Goal: Information Seeking & Learning: Find specific fact

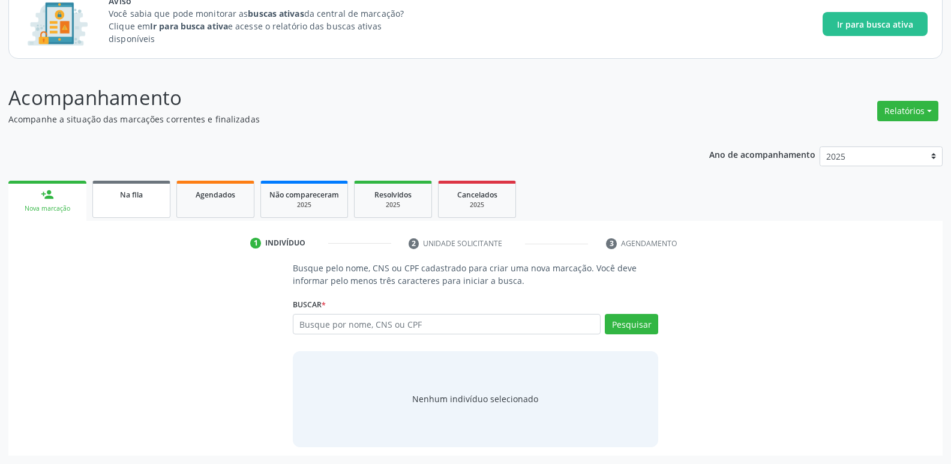
click at [134, 195] on span "Na fila" at bounding box center [131, 195] width 23 height 10
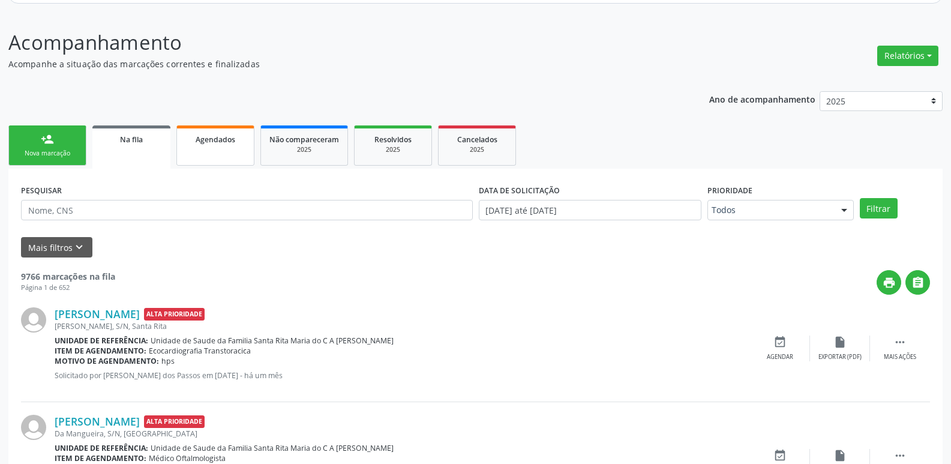
scroll to position [205, 0]
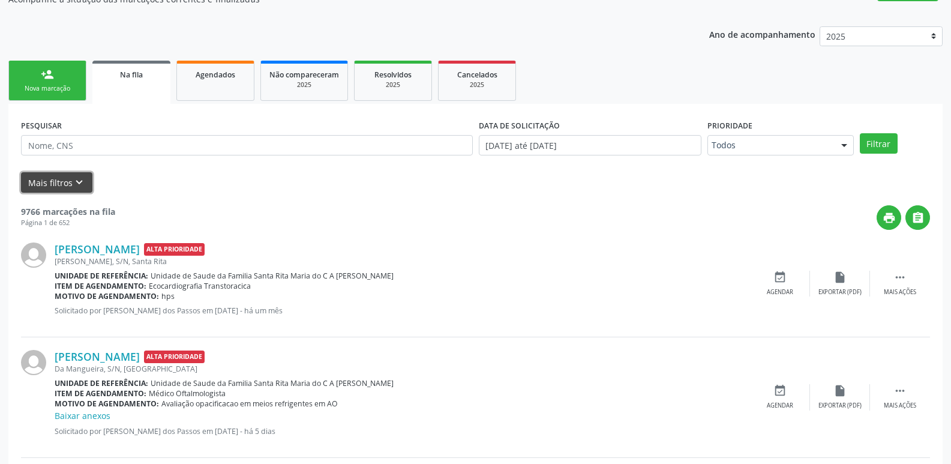
click at [47, 188] on button "Mais filtros keyboard_arrow_down" at bounding box center [56, 182] width 71 height 21
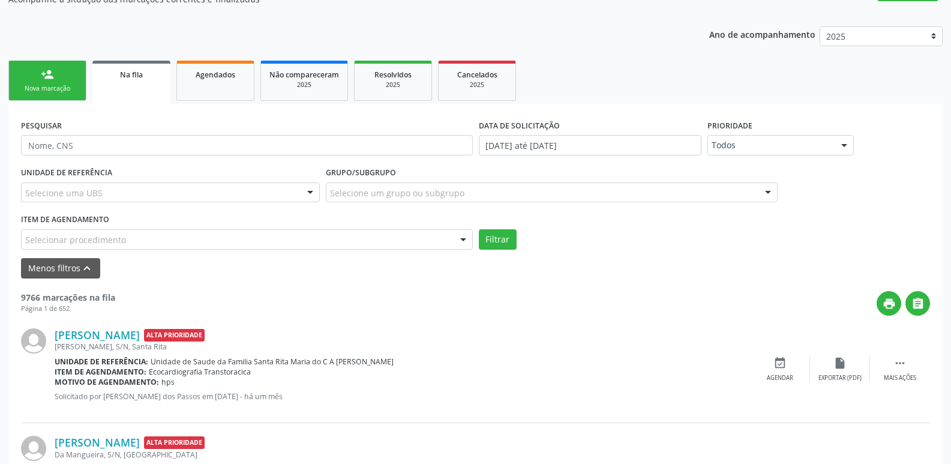
click at [160, 238] on div "Selecionar procedimento" at bounding box center [247, 239] width 452 height 20
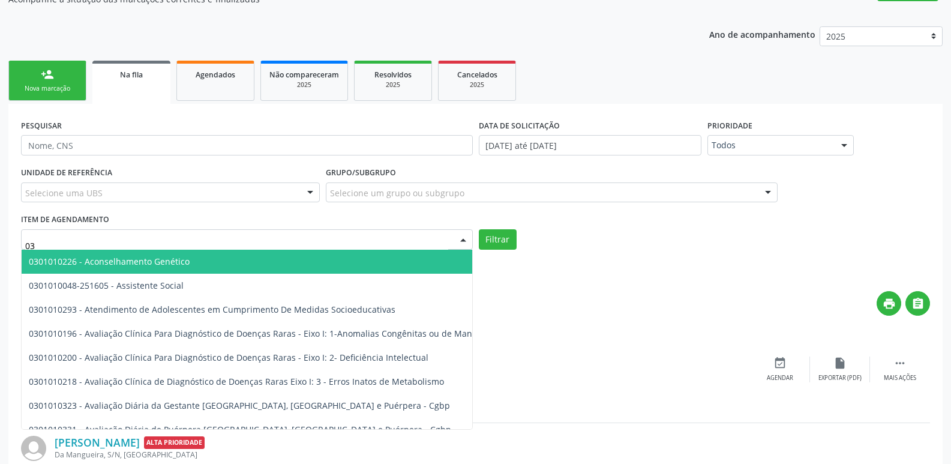
type input "0"
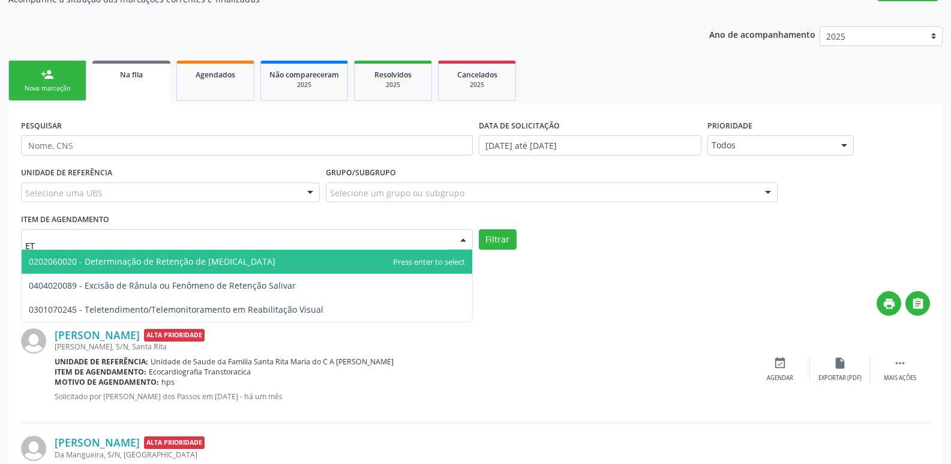
type input "E"
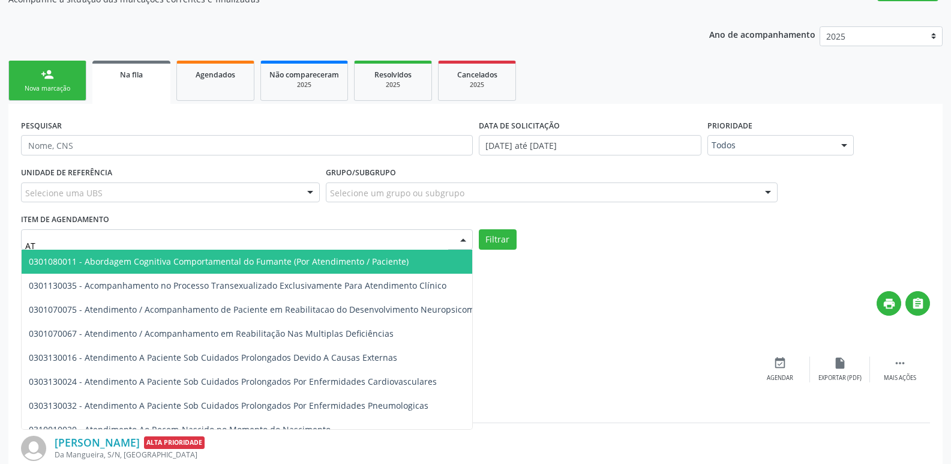
type input "A"
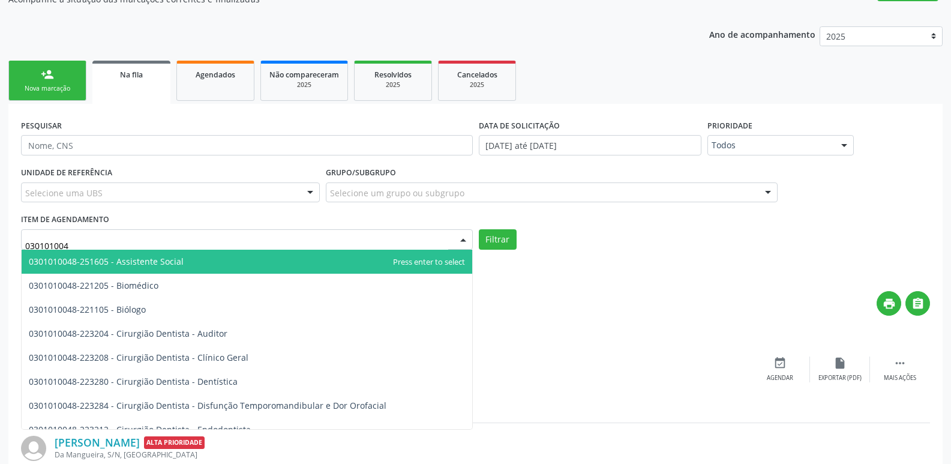
type input "0301010048"
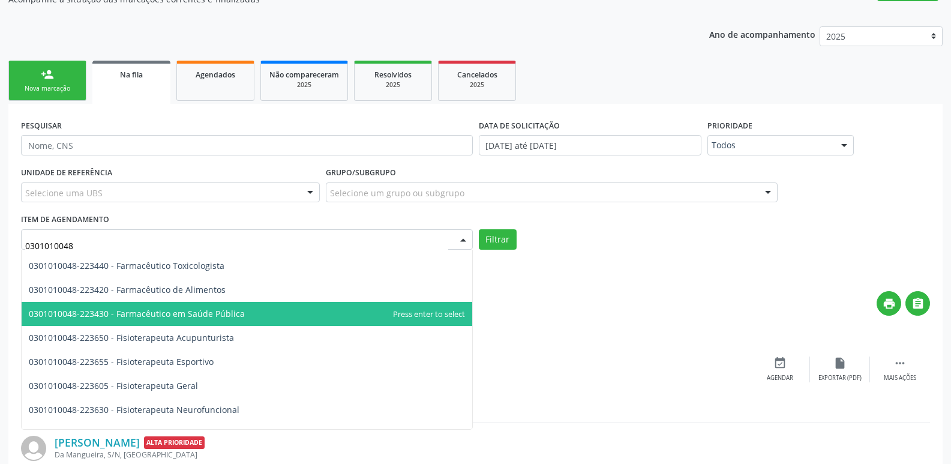
scroll to position [1200, 0]
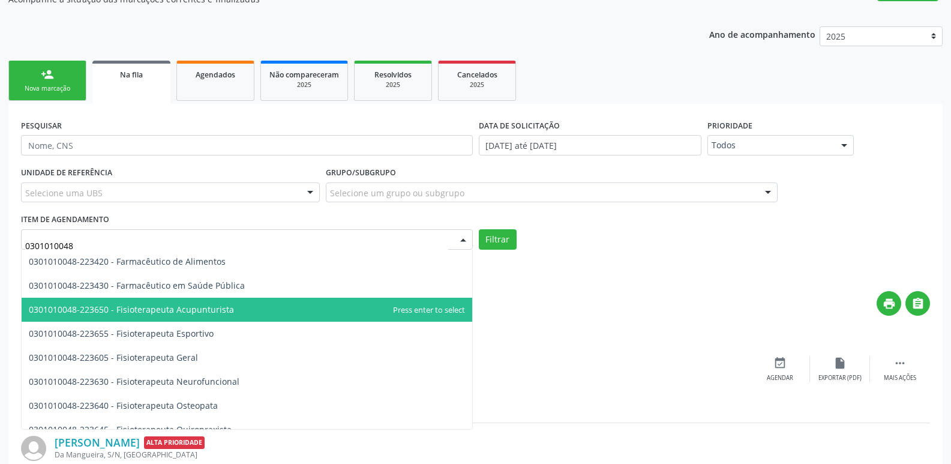
click at [187, 311] on span "0301010048-223650 - Fisioterapeuta Acupunturista" at bounding box center [131, 309] width 205 height 11
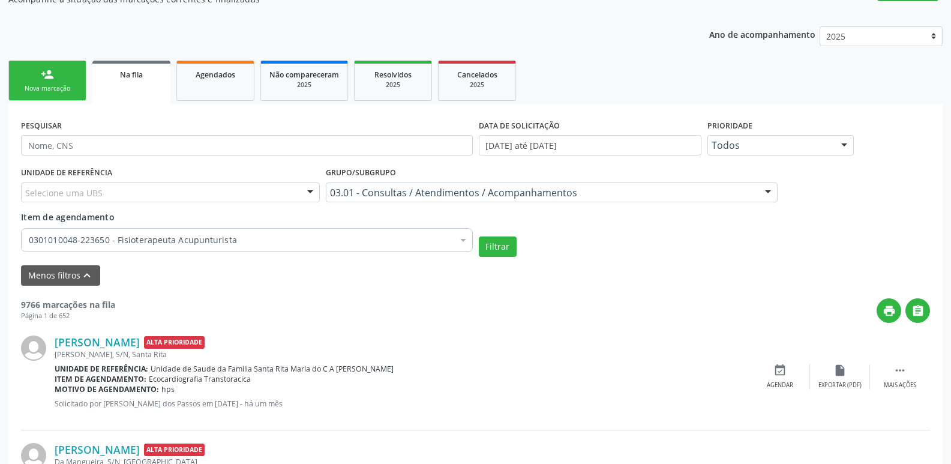
click at [463, 244] on div at bounding box center [463, 241] width 18 height 20
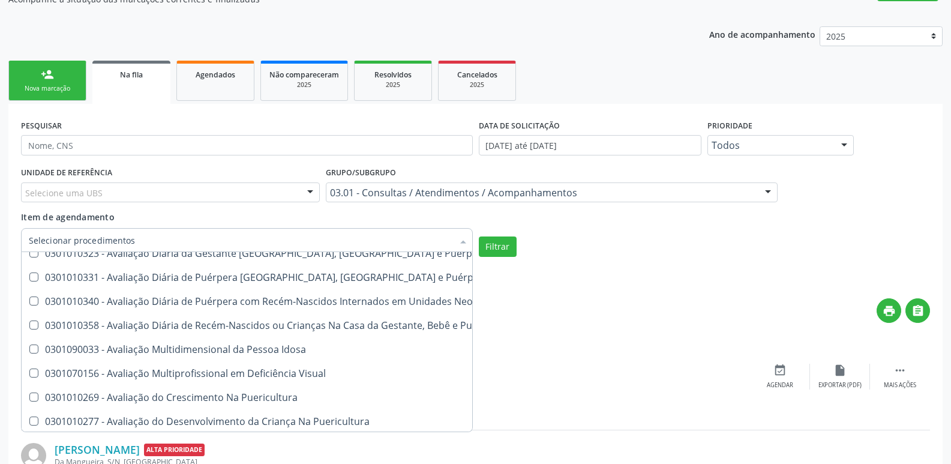
scroll to position [2580, 0]
click at [269, 243] on input "Item de agendamento" at bounding box center [241, 240] width 424 height 24
drag, startPoint x: 634, startPoint y: 287, endPoint x: 625, endPoint y: 278, distance: 12.7
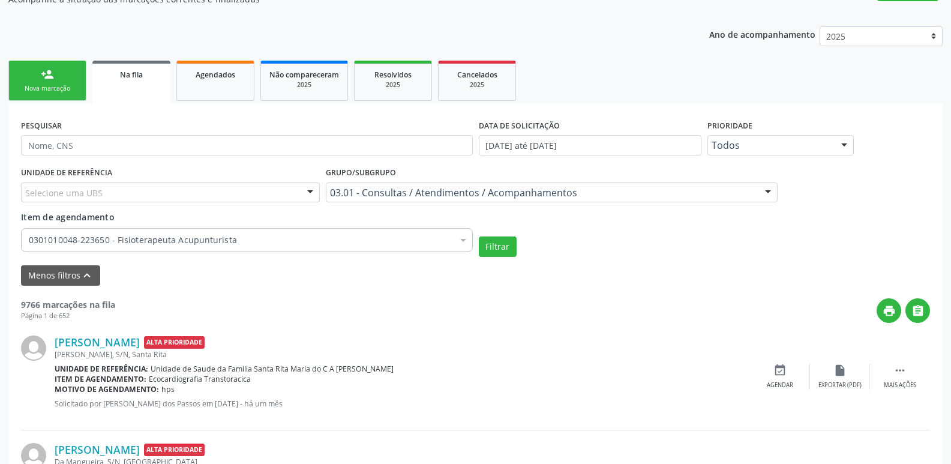
scroll to position [0, 0]
drag, startPoint x: 326, startPoint y: 242, endPoint x: 334, endPoint y: 242, distance: 8.4
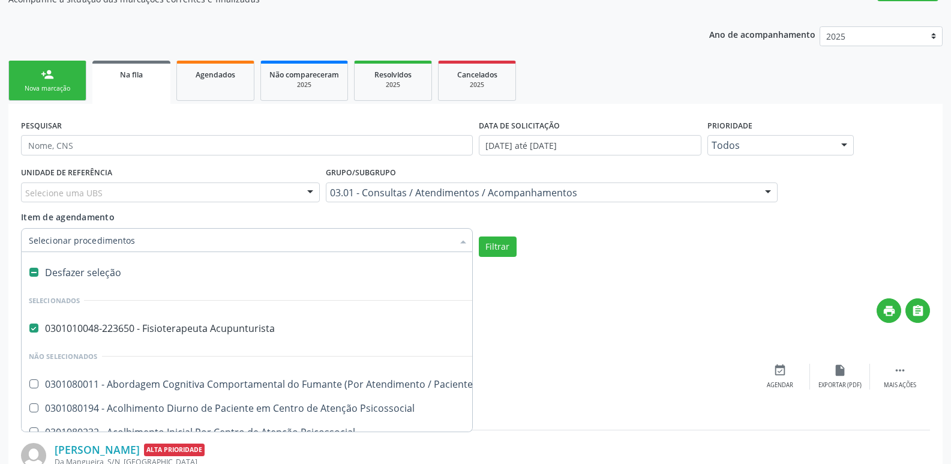
click at [30, 275] on label at bounding box center [33, 272] width 9 height 9
checkbox Acupunturista "false"
click at [64, 242] on input "Item de agendamento" at bounding box center [241, 240] width 424 height 24
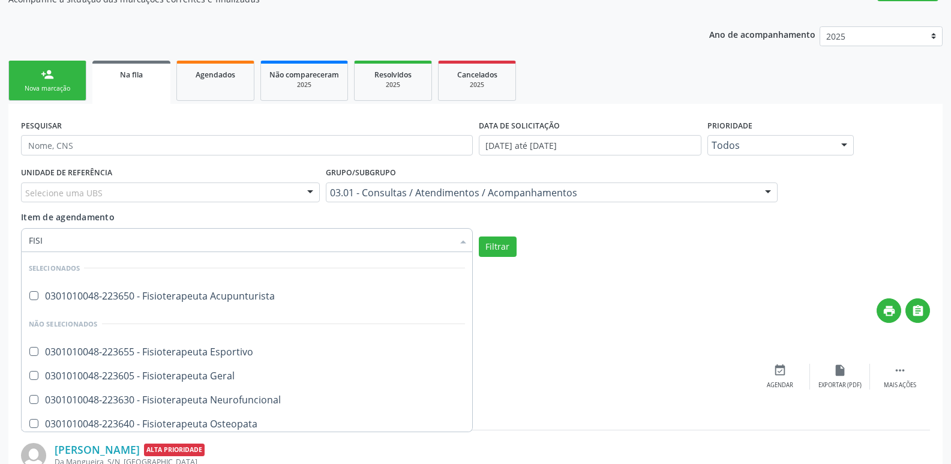
type input "FISIO"
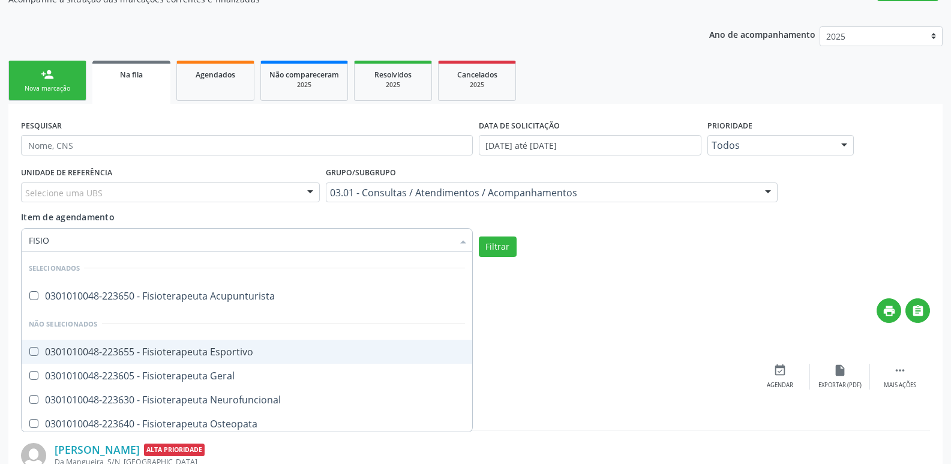
click at [104, 352] on div "0301010048-223655 - Fisioterapeuta Esportivo" at bounding box center [247, 352] width 436 height 10
checkbox Esportivo "true"
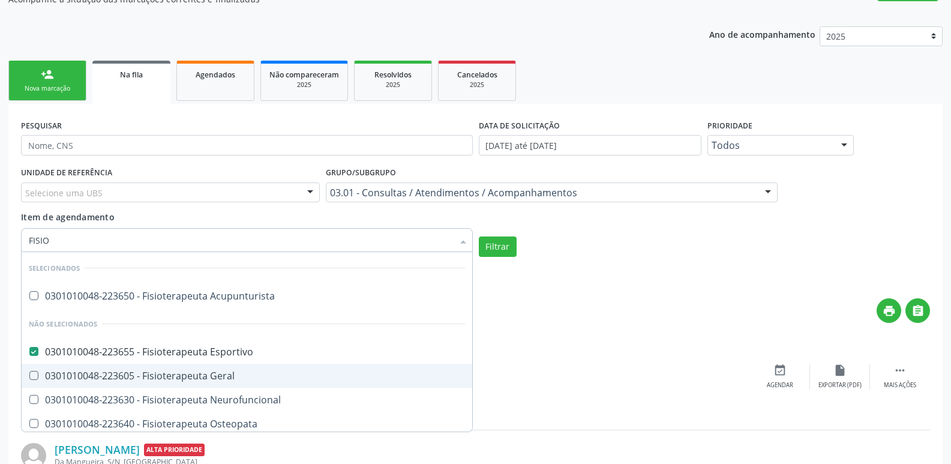
click at [109, 365] on span "0301010048-223605 - Fisioterapeuta Geral" at bounding box center [247, 376] width 451 height 24
checkbox Geral "true"
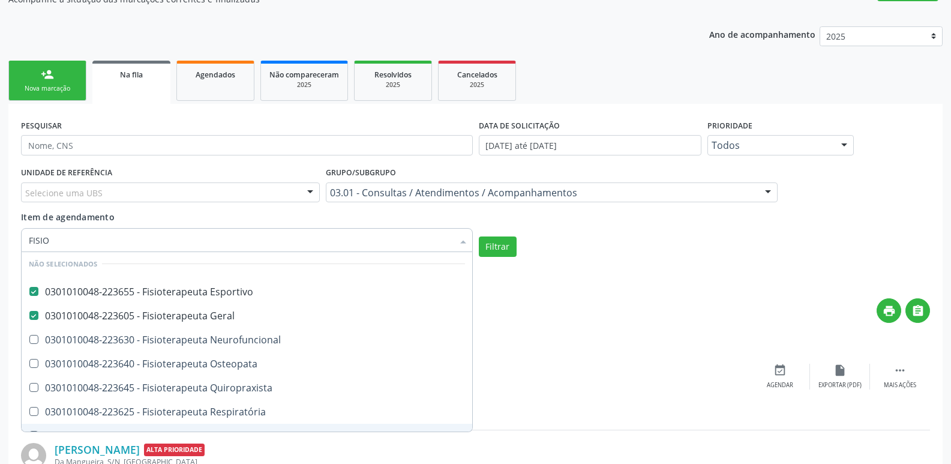
scroll to position [124, 0]
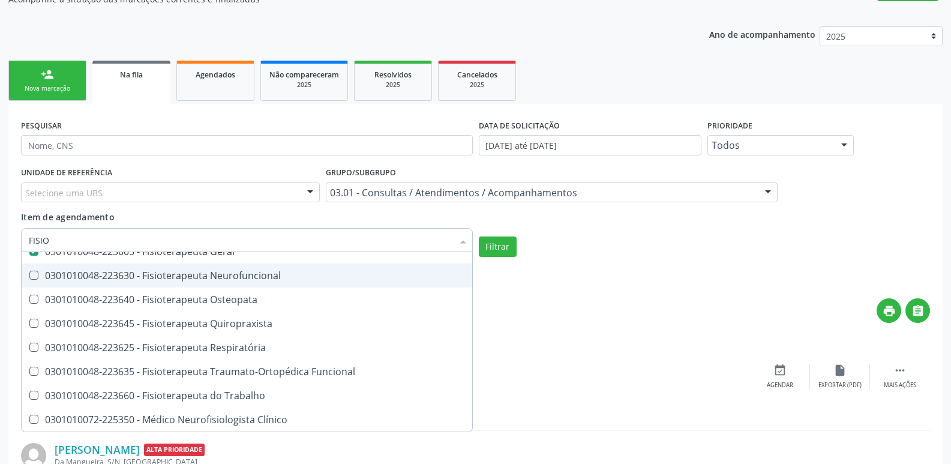
click at [190, 280] on div "0301010048-223630 - Fisioterapeuta Neurofuncional" at bounding box center [247, 276] width 436 height 10
checkbox Neurofuncional "true"
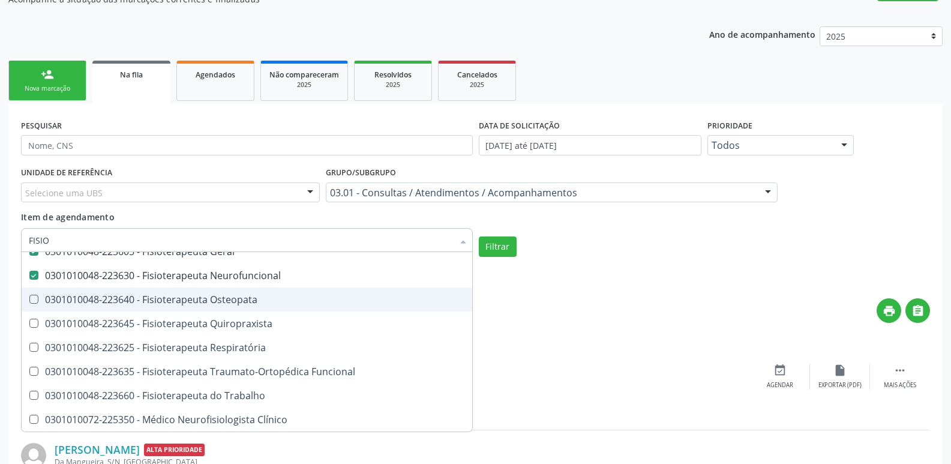
click at [190, 292] on span "0301010048-223640 - Fisioterapeuta Osteopata" at bounding box center [247, 299] width 451 height 24
checkbox Osteopata "true"
click at [199, 324] on div "0301010048-223645 - Fisioterapeuta Quiropraxista" at bounding box center [247, 324] width 436 height 10
checkbox Quiropraxista "true"
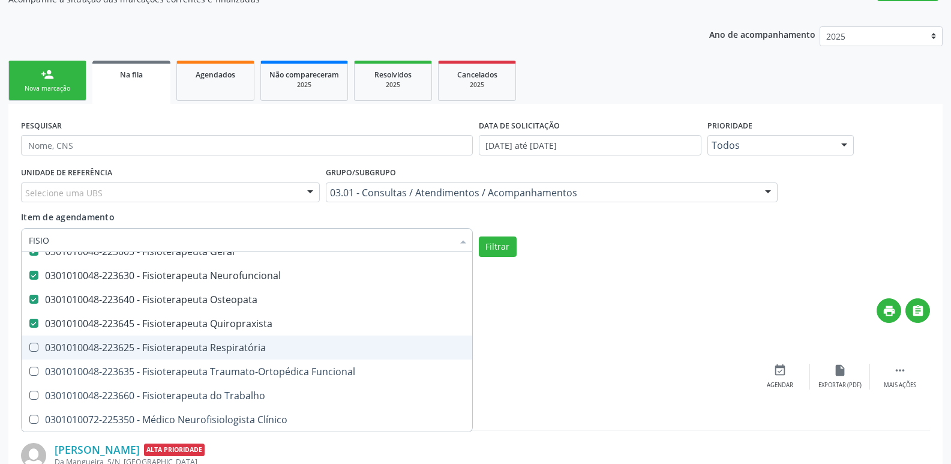
click at [204, 350] on div "0301010048-223625 - Fisioterapeuta Respiratória" at bounding box center [247, 348] width 436 height 10
checkbox Respiratória "true"
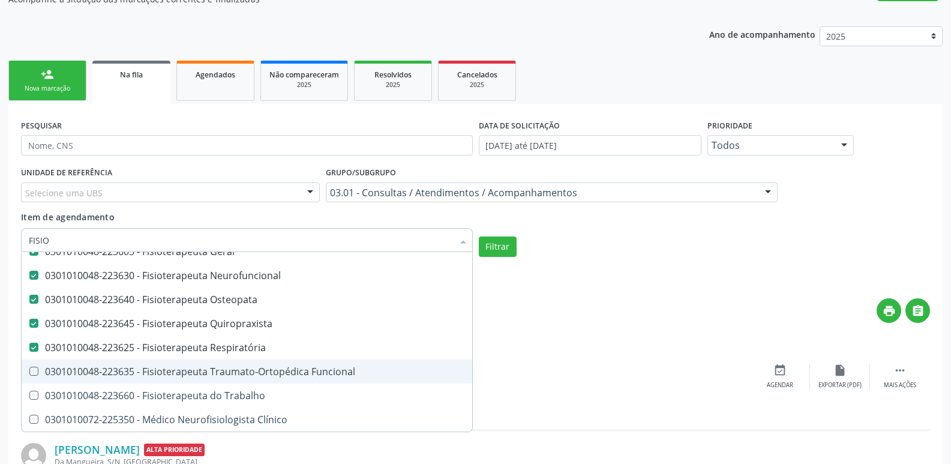
click at [206, 370] on div "0301010048-223635 - Fisioterapeuta Traumato-Ortopédica Funcional" at bounding box center [247, 372] width 436 height 10
click at [209, 383] on span "0301010048-223635 - Fisioterapeuta Traumato-Ortopédica Funcional" at bounding box center [247, 371] width 451 height 24
checkbox Funcional "false"
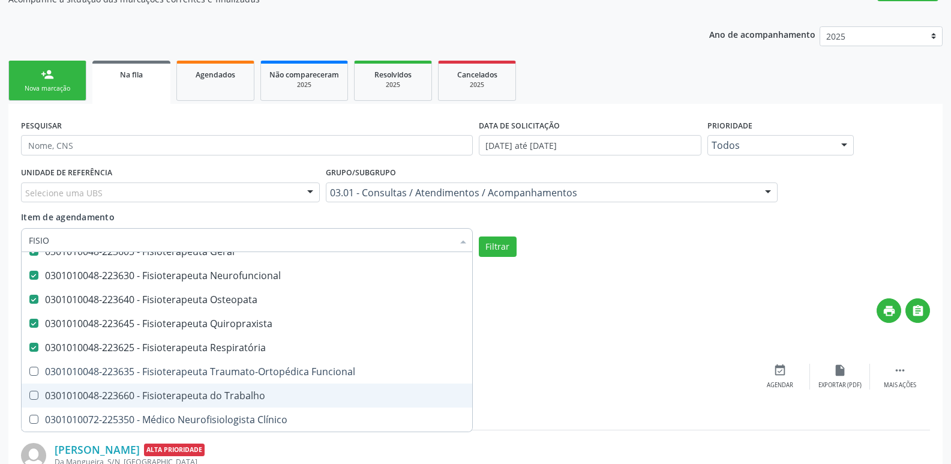
click at [214, 399] on div "0301010048-223660 - Fisioterapeuta do Trabalho" at bounding box center [247, 396] width 436 height 10
checkbox Trabalho "true"
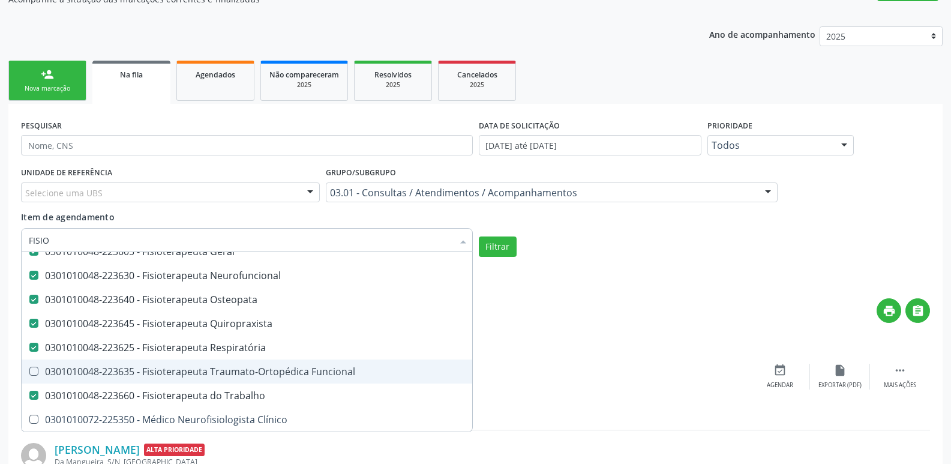
click at [208, 381] on span "0301010048-223635 - Fisioterapeuta Traumato-Ortopédica Funcional" at bounding box center [247, 371] width 451 height 24
checkbox Funcional "true"
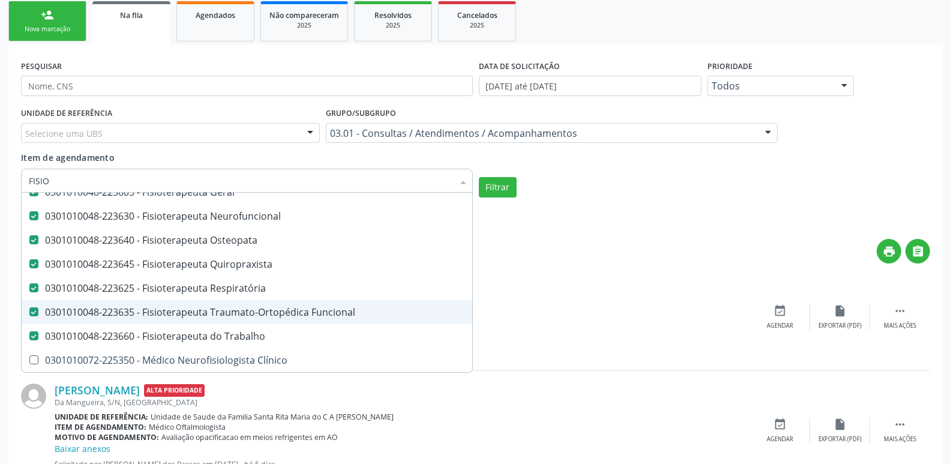
scroll to position [265, 0]
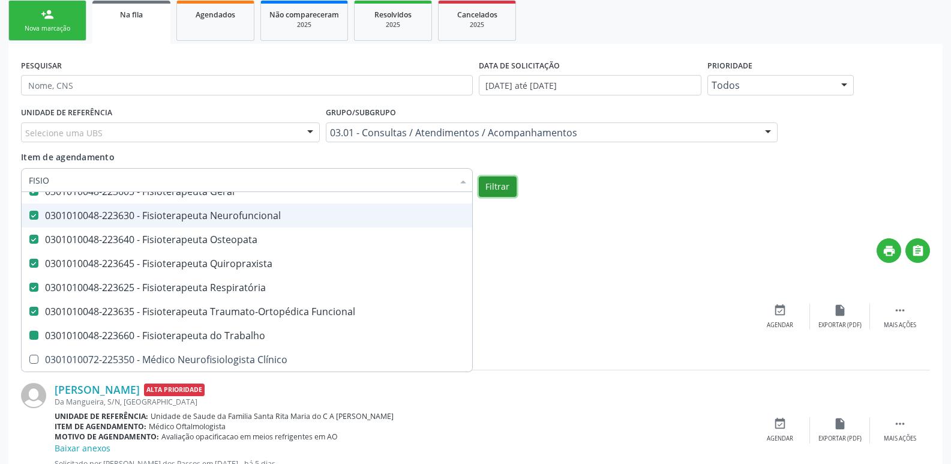
checkbox Acupunturista "true"
checkbox Trabalho "false"
click at [499, 186] on button "Filtrar" at bounding box center [498, 186] width 38 height 20
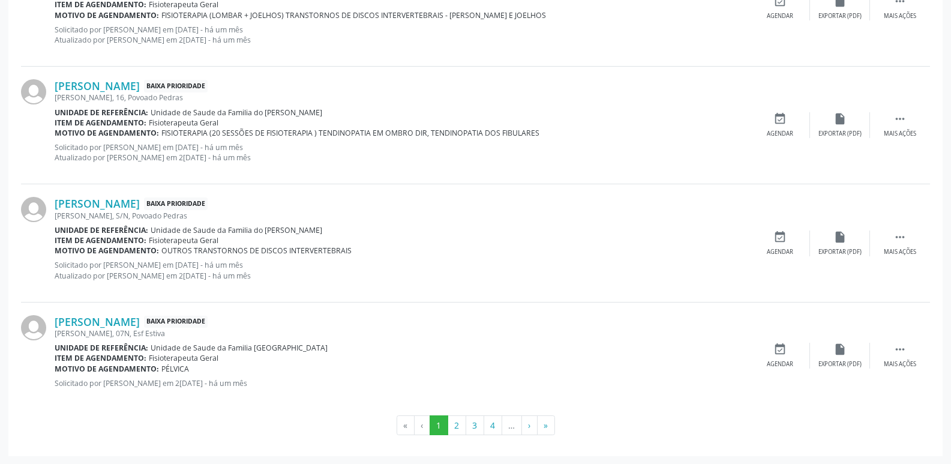
scroll to position [1887, 0]
click at [457, 425] on button "2" at bounding box center [457, 425] width 19 height 20
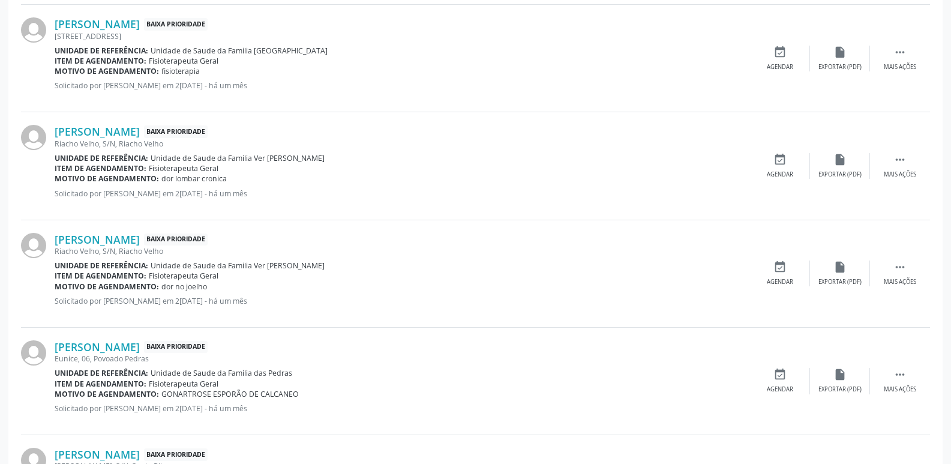
scroll to position [673, 0]
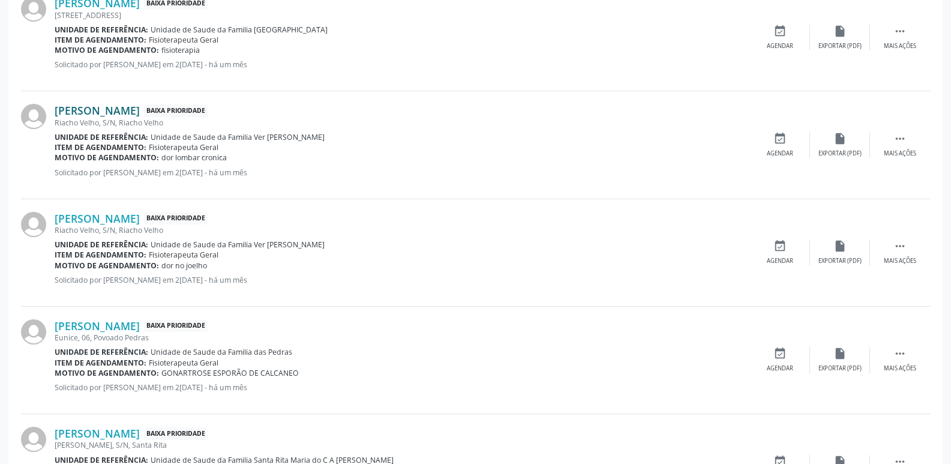
click at [140, 110] on link "[PERSON_NAME]" at bounding box center [97, 110] width 85 height 13
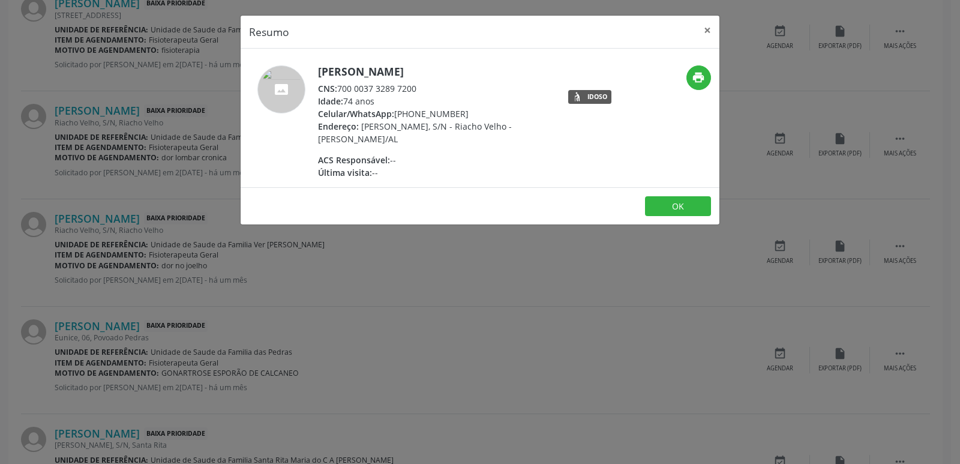
drag, startPoint x: 338, startPoint y: 89, endPoint x: 425, endPoint y: 87, distance: 87.0
click at [425, 88] on div "CNS: 700 0037 3289 7200" at bounding box center [434, 88] width 233 height 13
copy div "700 0037 3289 7200"
drag, startPoint x: 415, startPoint y: 110, endPoint x: 458, endPoint y: 112, distance: 43.2
click at [458, 112] on div "Celular/WhatsApp: [PHONE_NUMBER]" at bounding box center [434, 113] width 233 height 13
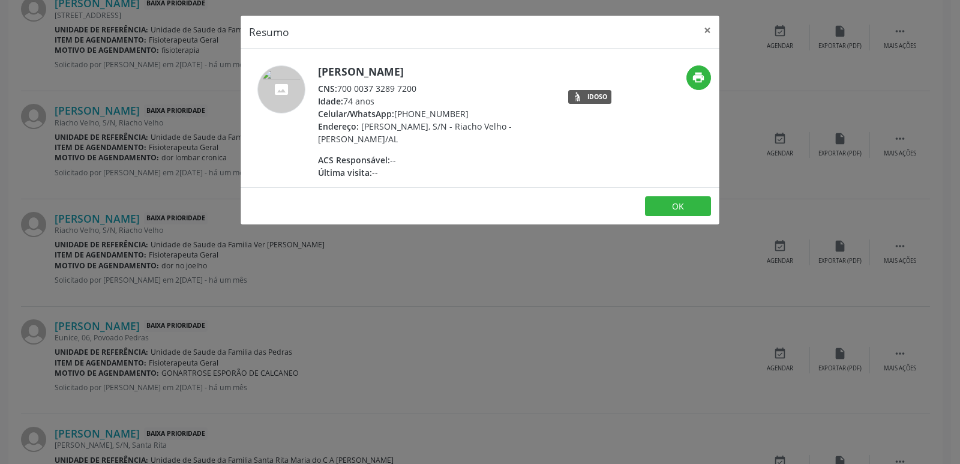
copy div "99391-2275"
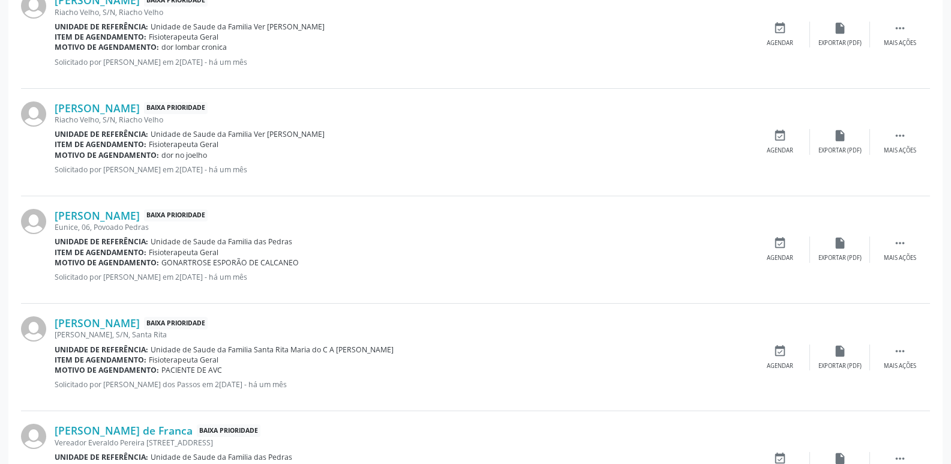
scroll to position [793, 0]
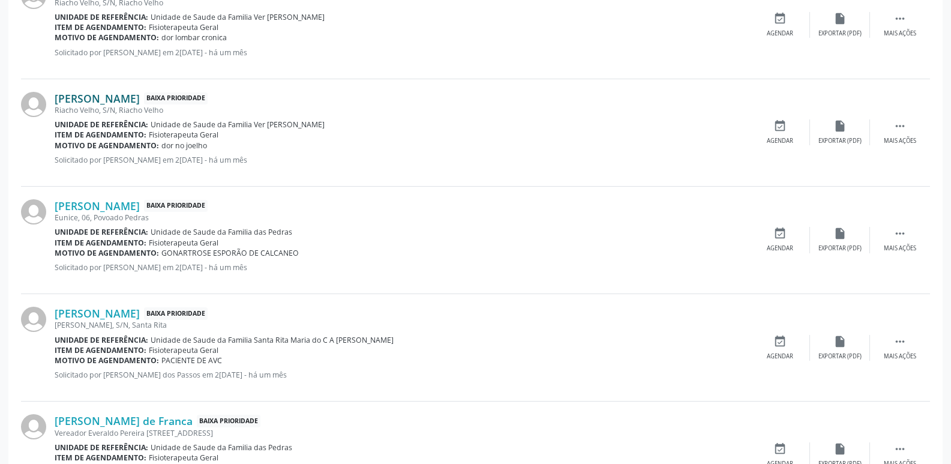
click at [129, 103] on link "[PERSON_NAME]" at bounding box center [97, 98] width 85 height 13
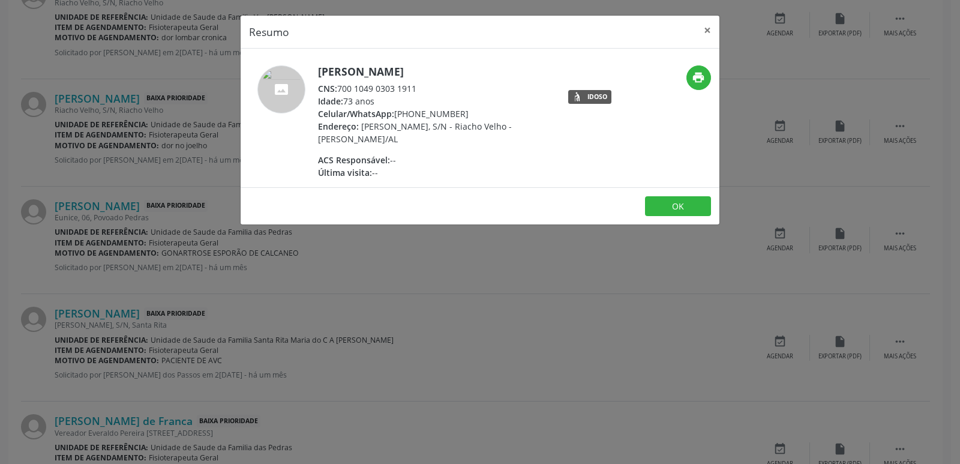
drag, startPoint x: 341, startPoint y: 91, endPoint x: 428, endPoint y: 88, distance: 87.1
click at [428, 88] on div "CNS: 700 1049 0303 1911" at bounding box center [434, 88] width 233 height 13
copy div "700 1049 0303 1911"
click at [430, 156] on div "ACS Responsável: --" at bounding box center [434, 160] width 233 height 13
drag, startPoint x: 413, startPoint y: 115, endPoint x: 467, endPoint y: 108, distance: 54.4
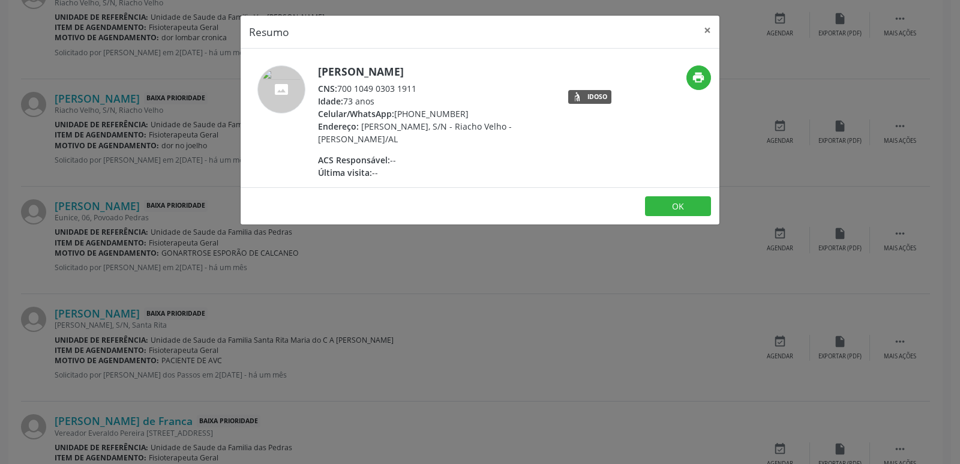
click at [467, 108] on div "Celular/WhatsApp: [PHONE_NUMBER]" at bounding box center [434, 113] width 233 height 13
copy div "99173-7295"
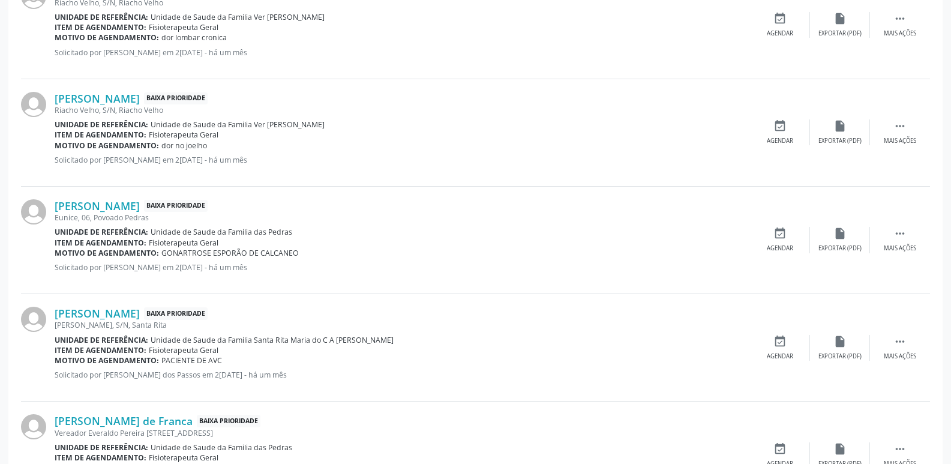
click at [188, 148] on span "dor no joelho" at bounding box center [184, 145] width 46 height 10
copy span "joelho"
drag, startPoint x: 185, startPoint y: 147, endPoint x: 209, endPoint y: 147, distance: 23.4
click at [209, 147] on div "Motivo de agendamento: dor no joelho" at bounding box center [402, 145] width 695 height 10
click at [327, 230] on div "Unidade de referência: Unidade de Saude da Familia das Pedras" at bounding box center [402, 232] width 695 height 10
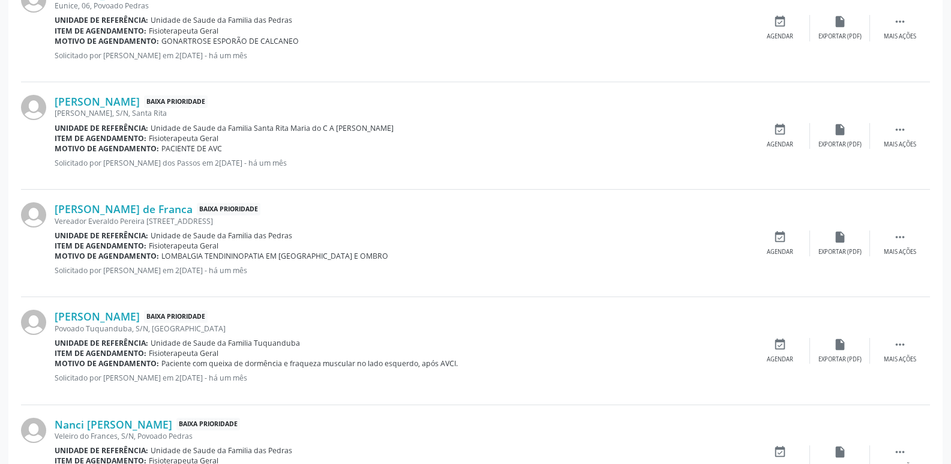
scroll to position [1033, 0]
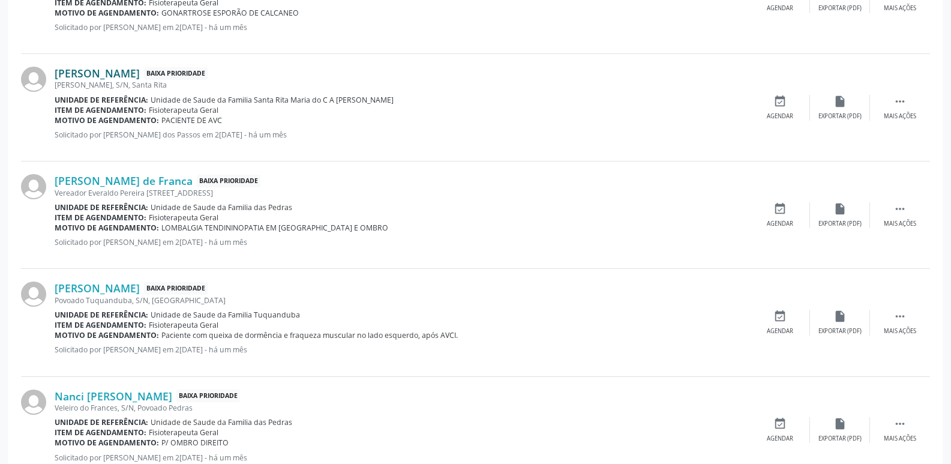
click at [116, 69] on link "[PERSON_NAME]" at bounding box center [97, 73] width 85 height 13
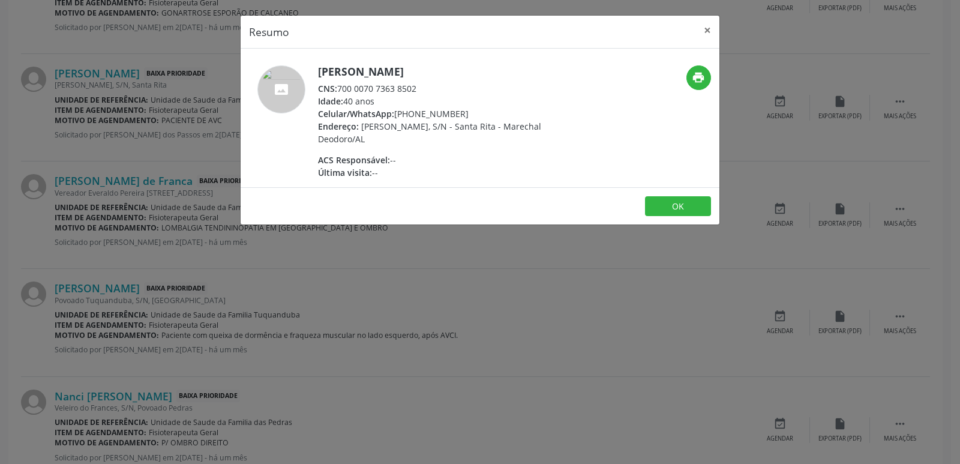
drag, startPoint x: 341, startPoint y: 86, endPoint x: 420, endPoint y: 80, distance: 78.8
click at [420, 80] on div "[PERSON_NAME] CNS: 700 0070 7363 8502 Idade: 40 anos Celular/WhatsApp: [PHONE_N…" at bounding box center [434, 121] width 233 height 113
copy div "700 0070 7363 8502"
click at [419, 106] on div "Idade: 40 anos" at bounding box center [434, 101] width 233 height 13
drag, startPoint x: 411, startPoint y: 113, endPoint x: 460, endPoint y: 107, distance: 49.0
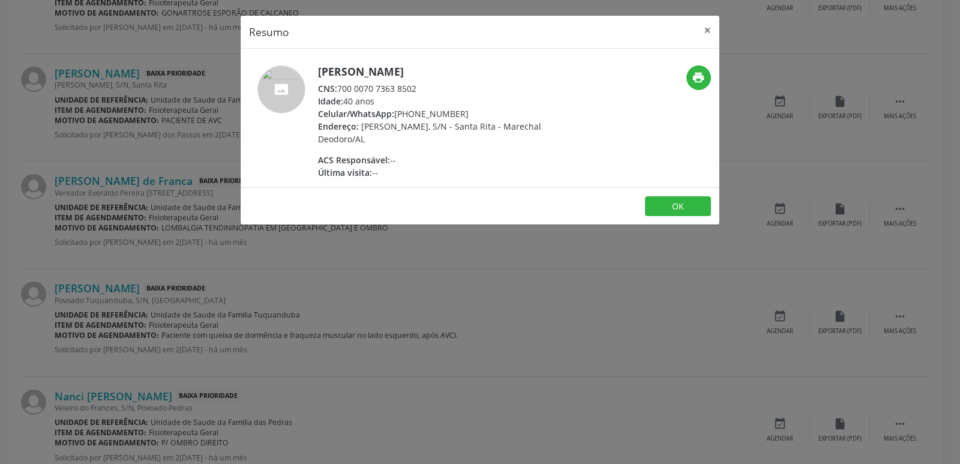
click at [460, 107] on div "Celular/WhatsApp: [PHONE_NUMBER]" at bounding box center [434, 113] width 233 height 13
copy div "98865-7251"
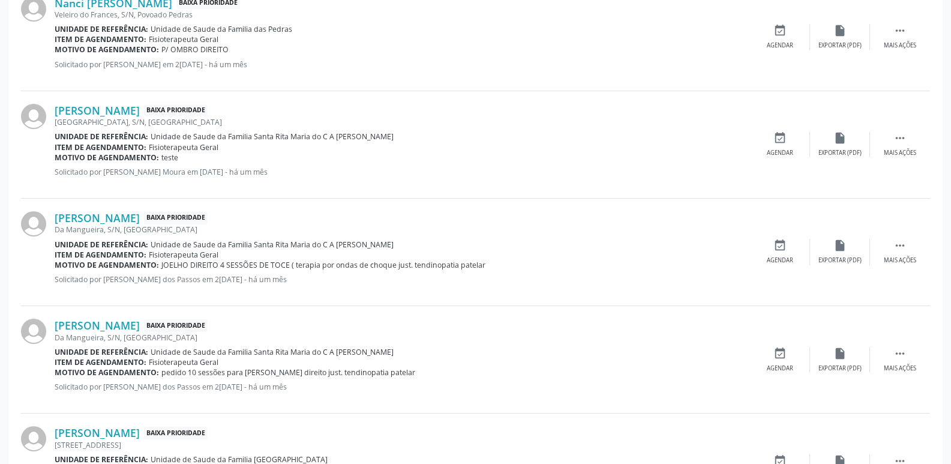
scroll to position [1453, 0]
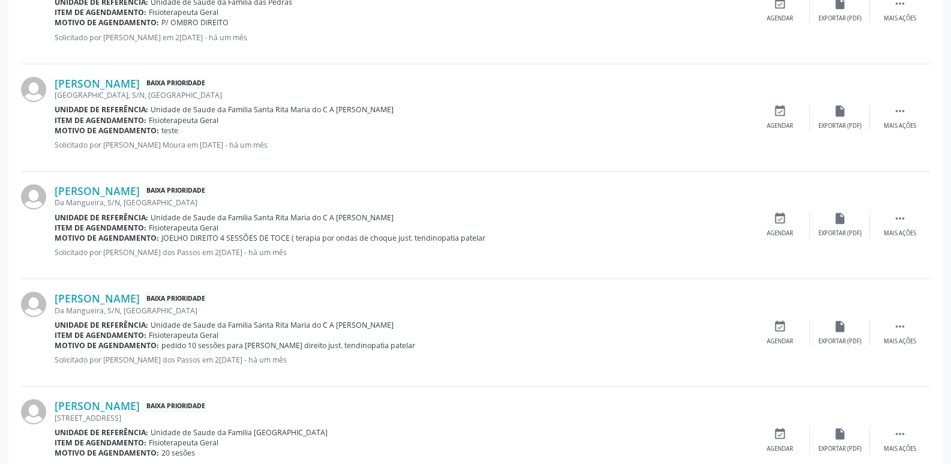
drag, startPoint x: 151, startPoint y: 97, endPoint x: 186, endPoint y: 95, distance: 34.8
click at [186, 95] on div "[GEOGRAPHIC_DATA], S/N, [GEOGRAPHIC_DATA]" at bounding box center [402, 95] width 695 height 10
copy div "Santa Rita"
click at [198, 118] on span "Fisioterapeuta Geral" at bounding box center [184, 120] width 70 height 10
click at [140, 88] on link "[PERSON_NAME]" at bounding box center [97, 83] width 85 height 13
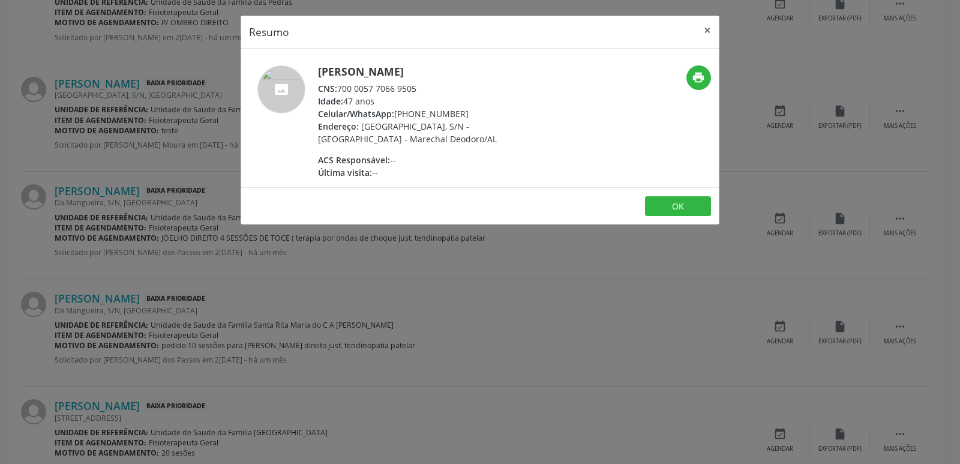
drag, startPoint x: 338, startPoint y: 89, endPoint x: 434, endPoint y: 84, distance: 96.2
click at [434, 84] on div "CNS: 700 0057 7066 9505" at bounding box center [434, 88] width 233 height 13
copy div "700 0057 7066 9505"
click at [420, 144] on div "Endereço: [GEOGRAPHIC_DATA], S/N - [GEOGRAPHIC_DATA]/AL" at bounding box center [434, 132] width 233 height 25
drag, startPoint x: 412, startPoint y: 111, endPoint x: 470, endPoint y: 110, distance: 58.8
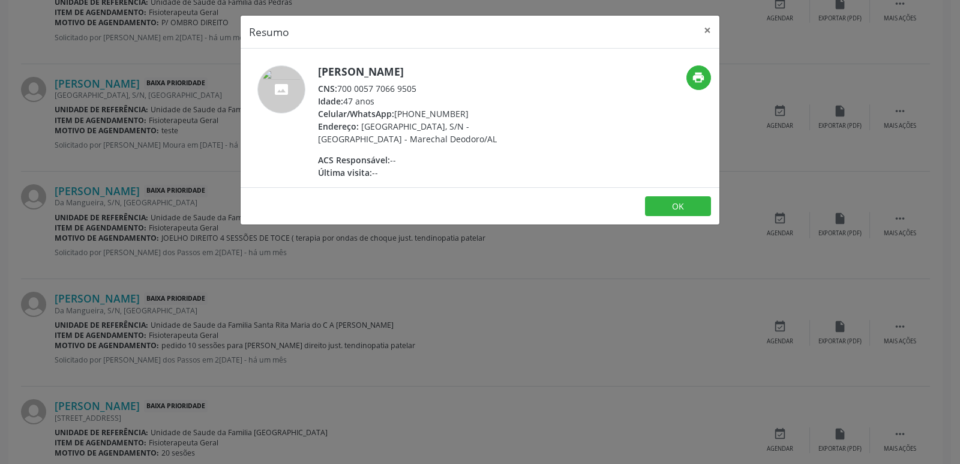
click at [472, 108] on div "Celular/WhatsApp: [PHONE_NUMBER]" at bounding box center [434, 113] width 233 height 13
copy div "99119-9053"
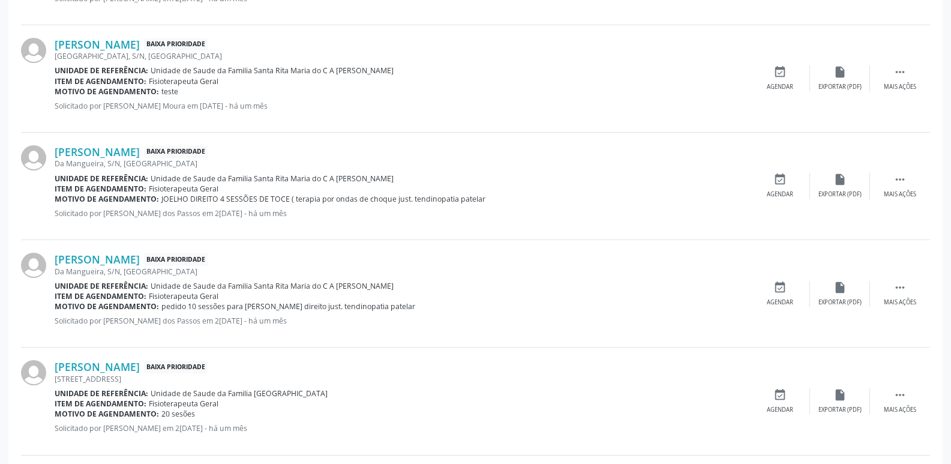
scroll to position [1513, 0]
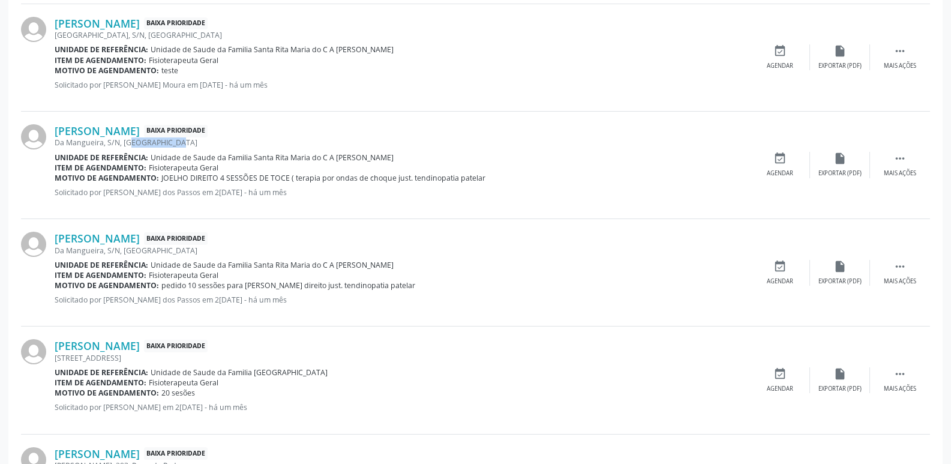
drag, startPoint x: 119, startPoint y: 143, endPoint x: 160, endPoint y: 139, distance: 40.4
click at [157, 138] on div "Da Mangueira, S/N, [GEOGRAPHIC_DATA]" at bounding box center [402, 142] width 695 height 10
drag, startPoint x: 299, startPoint y: 180, endPoint x: 250, endPoint y: 175, distance: 48.8
click at [293, 180] on span "JOELHO DIREITO 4 SESSÕES DE TOCE ( terapia por ondas de choque just. tendinopat…" at bounding box center [323, 178] width 324 height 10
click at [140, 134] on link "[PERSON_NAME]" at bounding box center [97, 130] width 85 height 13
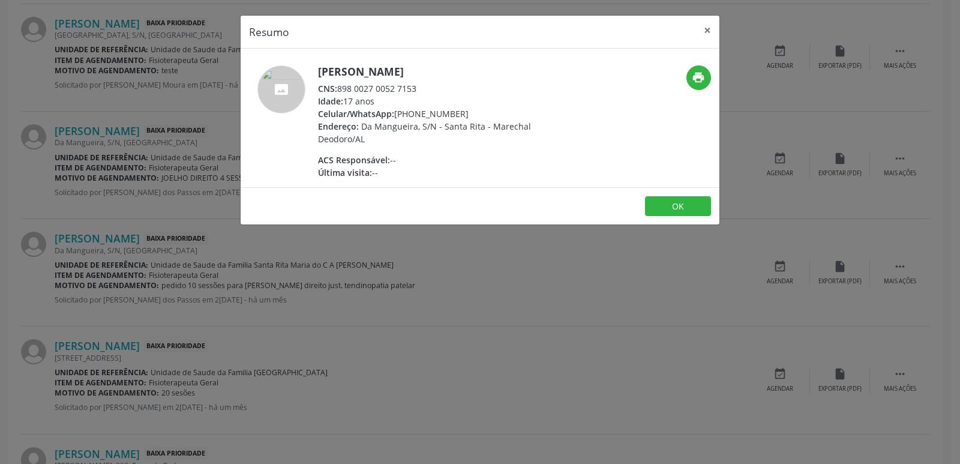
drag, startPoint x: 337, startPoint y: 88, endPoint x: 442, endPoint y: 90, distance: 104.4
click at [442, 90] on div "CNS: 898 0027 0052 7153" at bounding box center [434, 88] width 233 height 13
click at [437, 130] on span "Da Mangueira, S/N - Santa Rita - Marechal Deodoro/AL" at bounding box center [424, 133] width 213 height 24
drag, startPoint x: 413, startPoint y: 113, endPoint x: 463, endPoint y: 112, distance: 49.8
click at [463, 112] on div "Celular/WhatsApp: [PHONE_NUMBER]" at bounding box center [434, 113] width 233 height 13
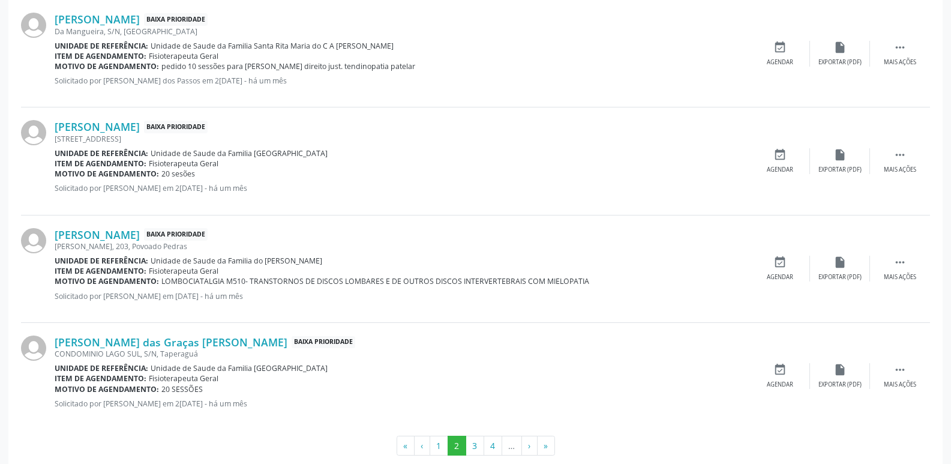
scroll to position [1753, 0]
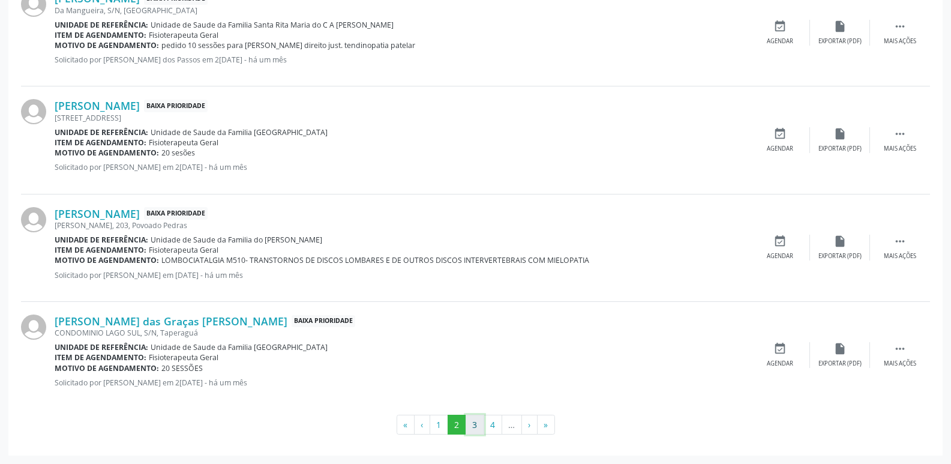
click at [476, 423] on button "3" at bounding box center [475, 425] width 19 height 20
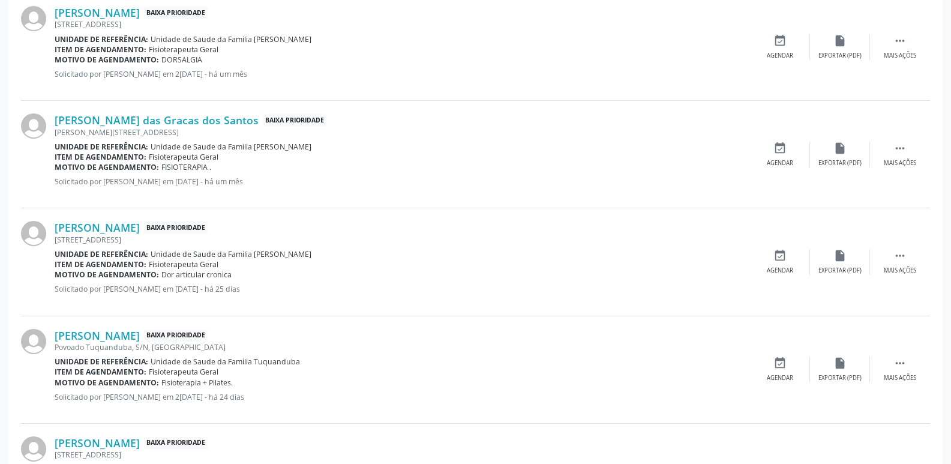
scroll to position [1204, 0]
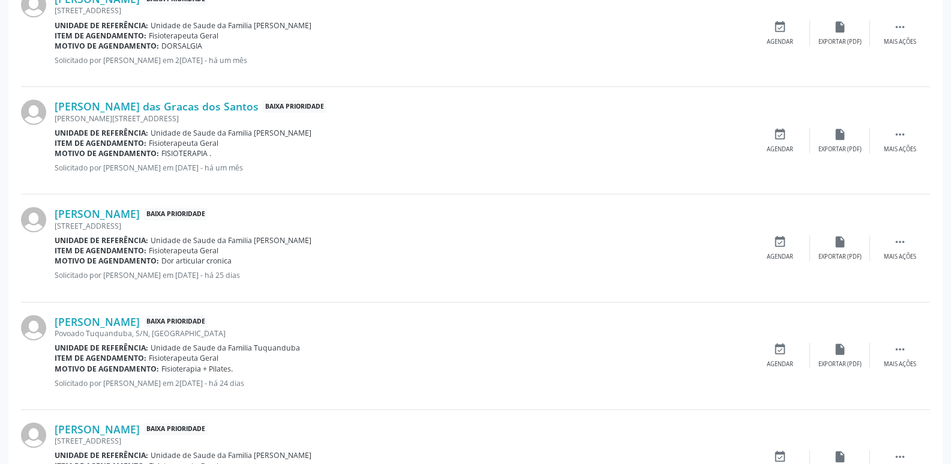
drag, startPoint x: 125, startPoint y: 119, endPoint x: 166, endPoint y: 116, distance: 40.9
click at [166, 116] on div "[PERSON_NAME][STREET_ADDRESS]" at bounding box center [402, 118] width 695 height 10
click at [167, 116] on div "[PERSON_NAME][STREET_ADDRESS]" at bounding box center [402, 118] width 695 height 10
drag, startPoint x: 169, startPoint y: 116, endPoint x: 124, endPoint y: 119, distance: 45.1
click at [124, 119] on div "[PERSON_NAME][STREET_ADDRESS]" at bounding box center [402, 118] width 695 height 10
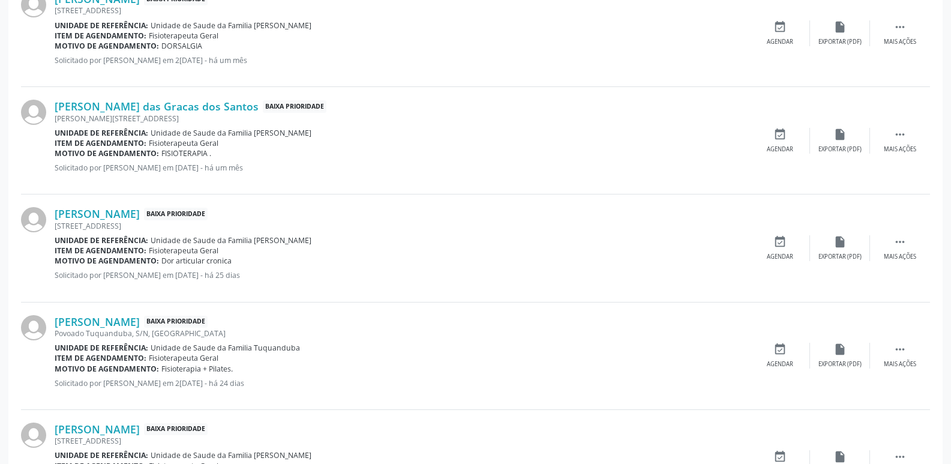
click at [247, 157] on div "Motivo de agendamento: FISIOTERAPIA ." at bounding box center [402, 153] width 695 height 10
click at [155, 103] on link "[PERSON_NAME] das Gracas dos Santos" at bounding box center [157, 106] width 204 height 13
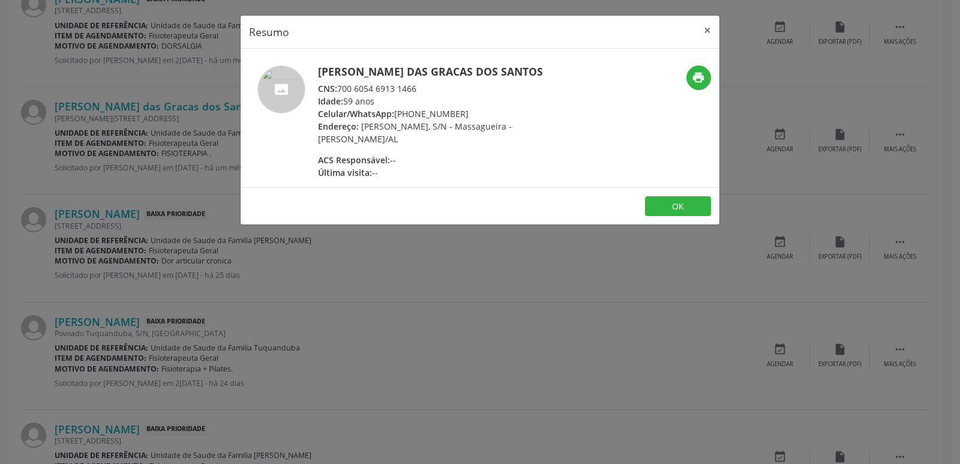
drag, startPoint x: 338, startPoint y: 87, endPoint x: 422, endPoint y: 89, distance: 83.4
click at [422, 89] on div "CNS: 700 6054 6913 1466" at bounding box center [434, 88] width 233 height 13
click at [443, 174] on div "Última visita: --" at bounding box center [434, 172] width 233 height 13
drag, startPoint x: 396, startPoint y: 115, endPoint x: 458, endPoint y: 108, distance: 62.8
click at [458, 108] on div "Celular/WhatsApp: [PHONE_NUMBER]" at bounding box center [434, 113] width 233 height 13
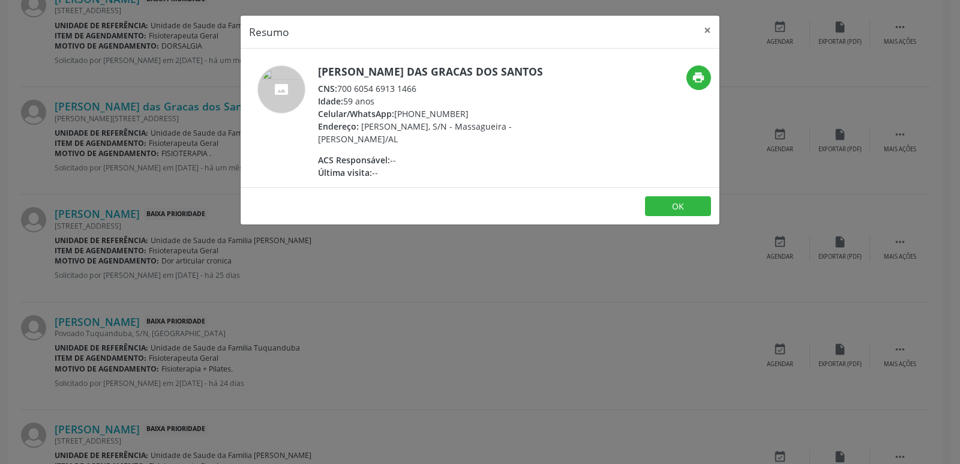
click at [458, 108] on div "Celular/WhatsApp: [PHONE_NUMBER]" at bounding box center [434, 113] width 233 height 13
drag, startPoint x: 395, startPoint y: 113, endPoint x: 466, endPoint y: 111, distance: 70.8
click at [466, 111] on div "Celular/WhatsApp: [PHONE_NUMBER]" at bounding box center [434, 113] width 233 height 13
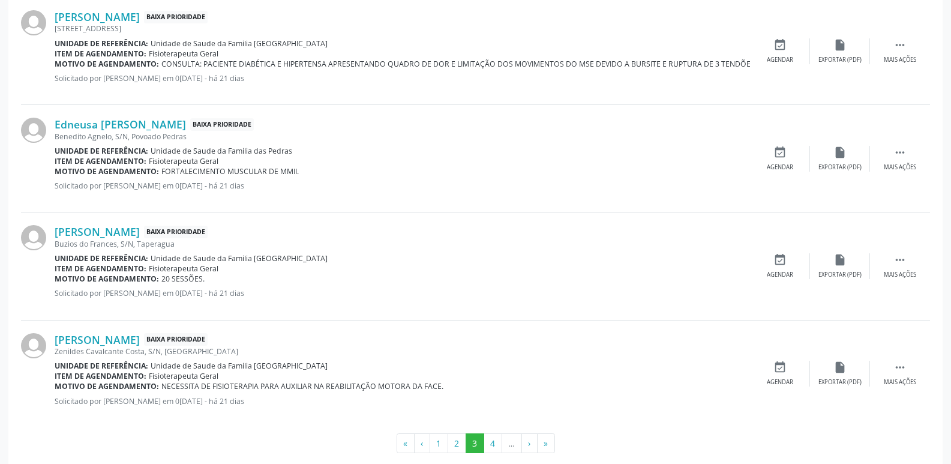
scroll to position [1743, 0]
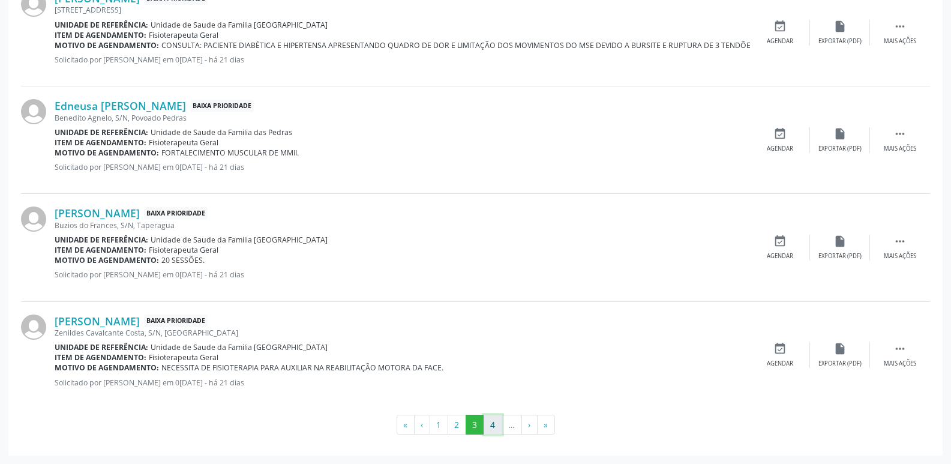
click at [496, 422] on button "4" at bounding box center [493, 425] width 19 height 20
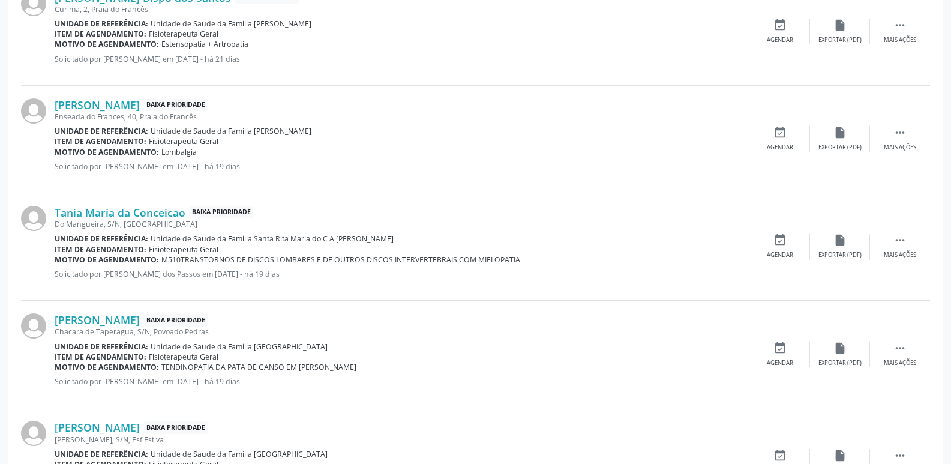
scroll to position [904, 0]
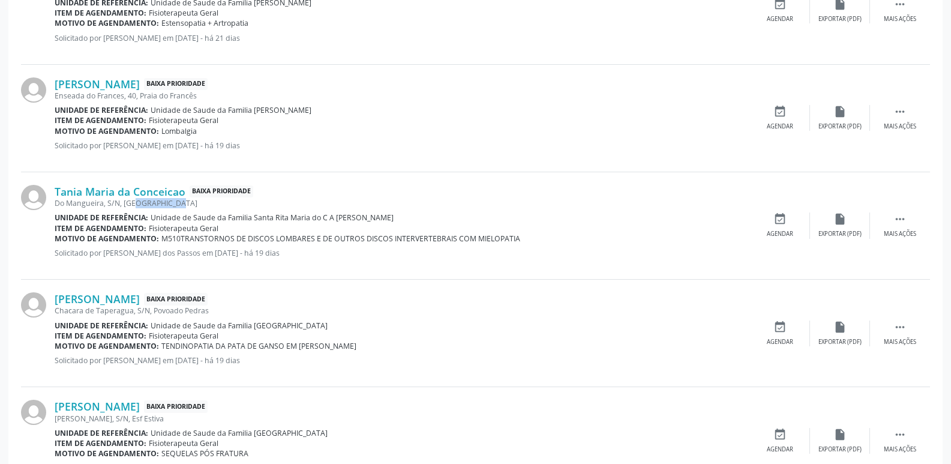
drag, startPoint x: 121, startPoint y: 205, endPoint x: 158, endPoint y: 203, distance: 36.7
click at [158, 203] on div "Do Mangueira, S/N, [GEOGRAPHIC_DATA]" at bounding box center [402, 203] width 695 height 10
click at [171, 193] on link "Tania Maria da Conceicao" at bounding box center [120, 191] width 131 height 13
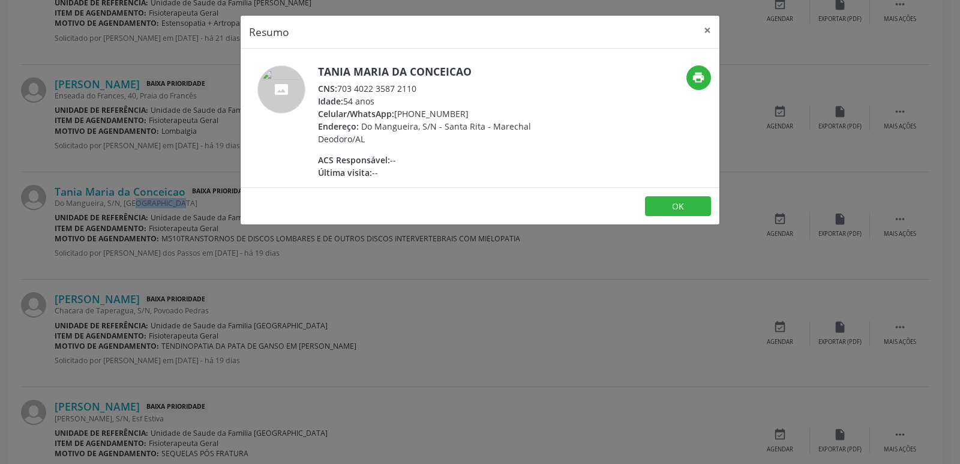
drag, startPoint x: 337, startPoint y: 85, endPoint x: 419, endPoint y: 91, distance: 83.0
click at [419, 91] on div "CNS: 703 4022 3587 2110" at bounding box center [434, 88] width 233 height 13
drag, startPoint x: 396, startPoint y: 110, endPoint x: 464, endPoint y: 110, distance: 67.8
click at [464, 110] on div "Celular/WhatsApp: [PHONE_NUMBER]" at bounding box center [434, 113] width 233 height 13
click at [395, 140] on div "Endereço: Do Mangueira, S/N - [GEOGRAPHIC_DATA] - Marechal Deodoro/AL" at bounding box center [434, 132] width 233 height 25
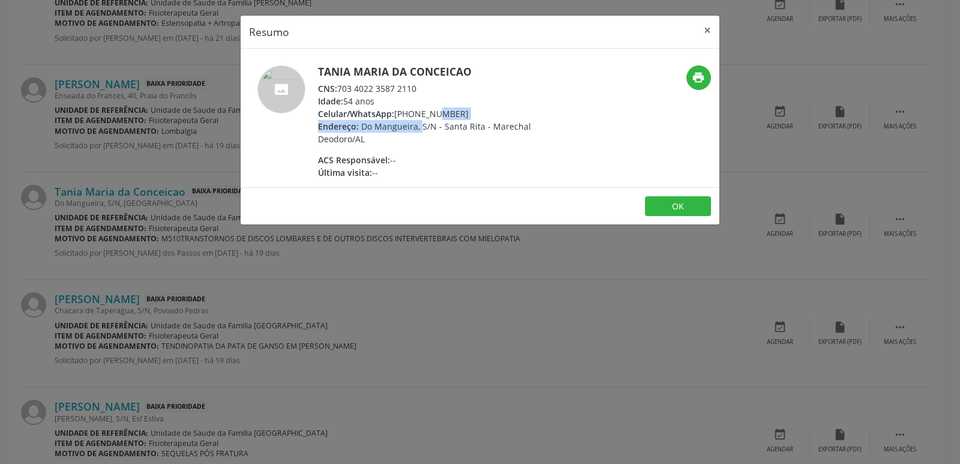
drag, startPoint x: 395, startPoint y: 121, endPoint x: 404, endPoint y: 117, distance: 9.1
click at [404, 117] on div "Tania Maria da Conceicao CNS: 703 4022 3587 2110 Idade: 54 anos Celular/WhatsAp…" at bounding box center [434, 121] width 233 height 113
click at [404, 116] on div "Celular/WhatsApp: [PHONE_NUMBER]" at bounding box center [434, 113] width 233 height 13
drag, startPoint x: 397, startPoint y: 112, endPoint x: 458, endPoint y: 107, distance: 61.4
click at [458, 107] on div "Celular/WhatsApp: [PHONE_NUMBER]" at bounding box center [434, 113] width 233 height 13
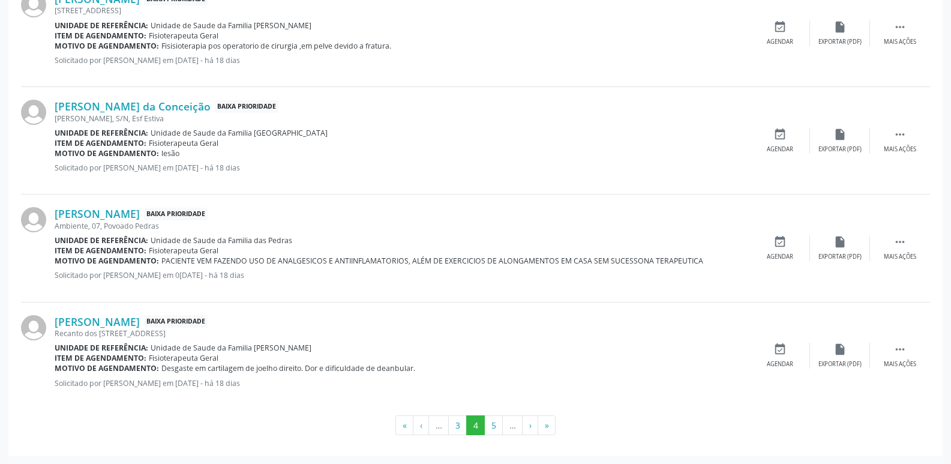
scroll to position [1743, 0]
click at [488, 422] on button "5" at bounding box center [493, 425] width 19 height 20
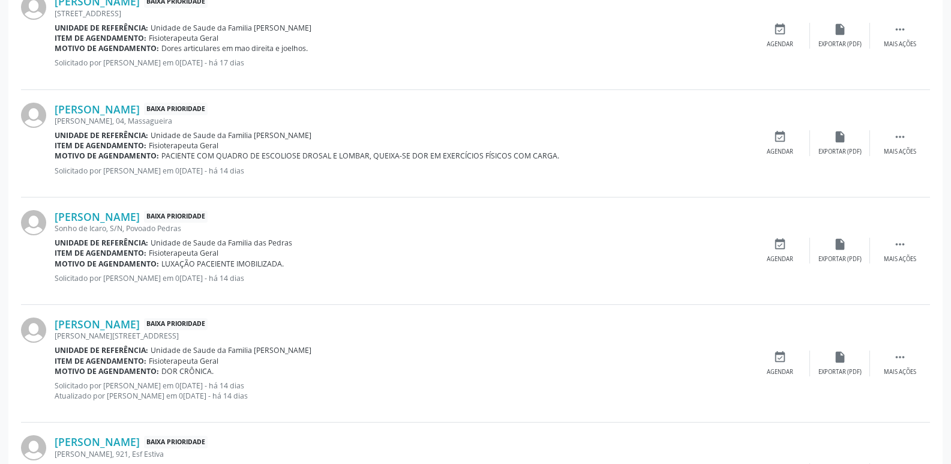
scroll to position [793, 0]
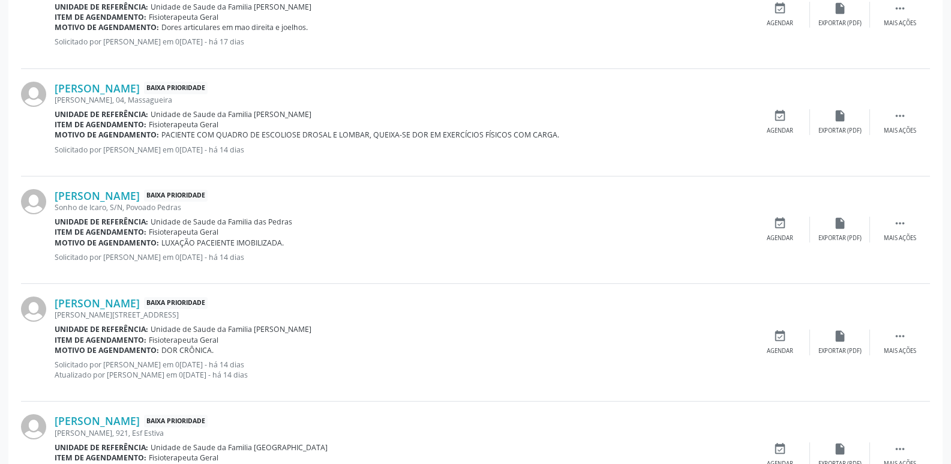
drag, startPoint x: 128, startPoint y: 104, endPoint x: 170, endPoint y: 101, distance: 41.5
click at [170, 101] on div "[PERSON_NAME], 04, Massagueira" at bounding box center [402, 100] width 695 height 10
click at [111, 89] on link "[PERSON_NAME]" at bounding box center [97, 88] width 85 height 13
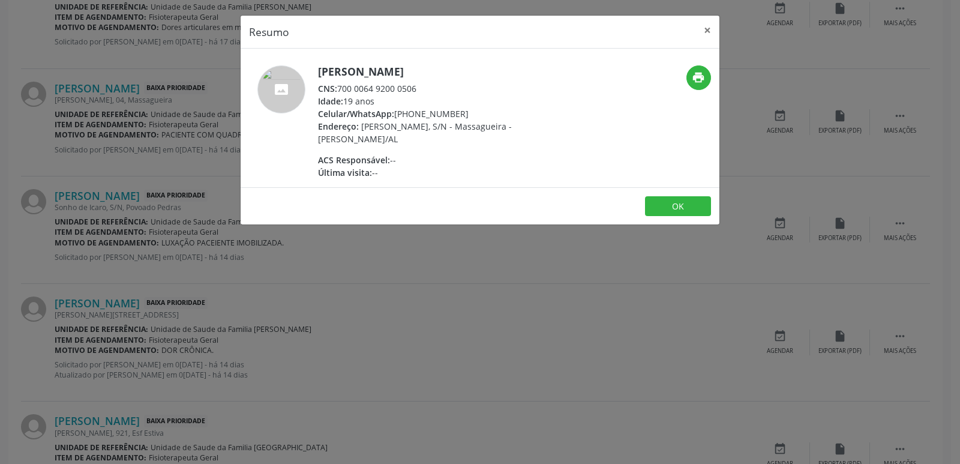
drag, startPoint x: 340, startPoint y: 88, endPoint x: 419, endPoint y: 88, distance: 79.8
click at [419, 88] on div "CNS: 700 0064 9200 0506" at bounding box center [434, 88] width 233 height 13
click at [405, 161] on div "ACS Responsável: --" at bounding box center [434, 160] width 233 height 13
drag, startPoint x: 395, startPoint y: 113, endPoint x: 460, endPoint y: 111, distance: 64.2
click at [460, 111] on div "Celular/WhatsApp: [PHONE_NUMBER]" at bounding box center [434, 113] width 233 height 13
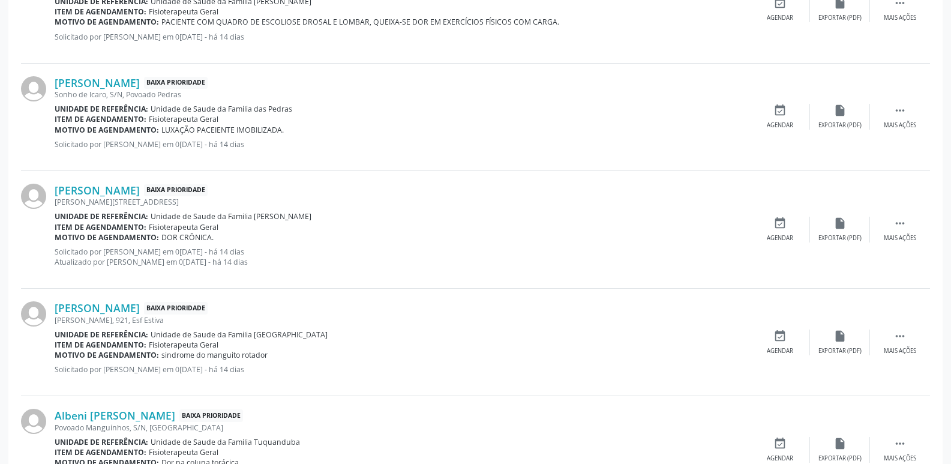
scroll to position [973, 0]
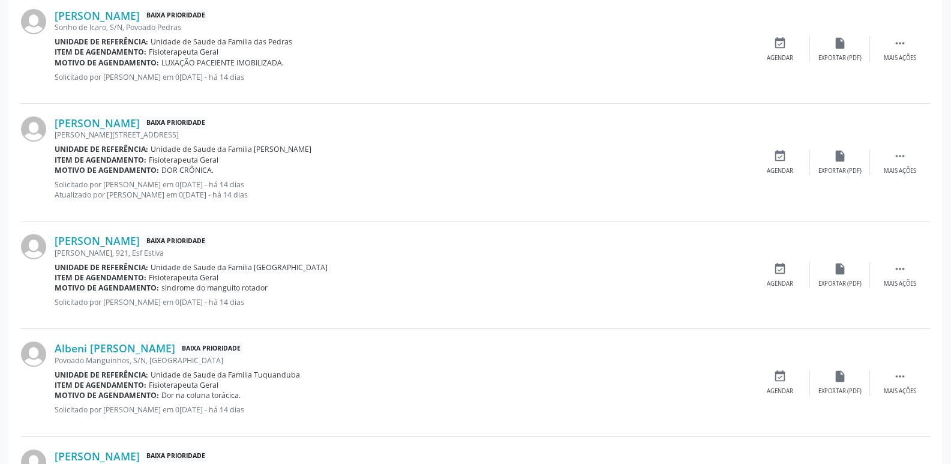
drag, startPoint x: 126, startPoint y: 136, endPoint x: 175, endPoint y: 137, distance: 49.2
click at [175, 137] on div "[PERSON_NAME][STREET_ADDRESS]" at bounding box center [402, 135] width 695 height 10
click at [140, 117] on link "[PERSON_NAME]" at bounding box center [97, 122] width 85 height 13
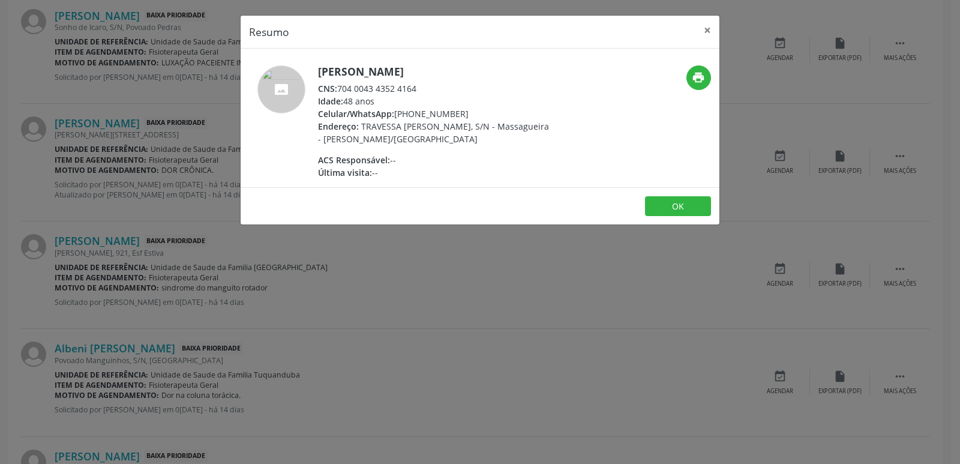
drag, startPoint x: 339, startPoint y: 87, endPoint x: 428, endPoint y: 85, distance: 89.4
click at [428, 85] on div "CNS: 704 0043 4352 4164" at bounding box center [434, 88] width 233 height 13
click at [392, 151] on div "[PERSON_NAME] CNS: 704 0043 4352 4164 Idade: 48 anos Celular/WhatsApp: [PHONE_N…" at bounding box center [434, 121] width 233 height 113
drag, startPoint x: 394, startPoint y: 111, endPoint x: 461, endPoint y: 109, distance: 67.3
click at [461, 109] on div "Celular/WhatsApp: [PHONE_NUMBER]" at bounding box center [434, 113] width 233 height 13
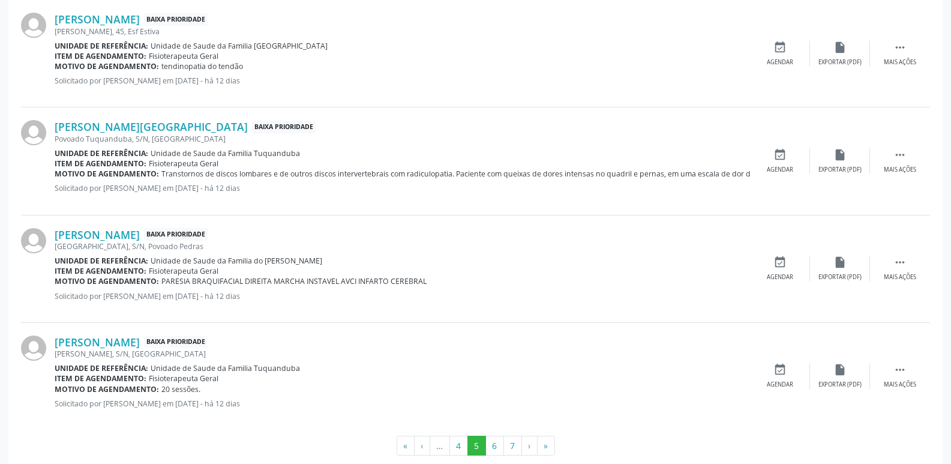
scroll to position [1753, 0]
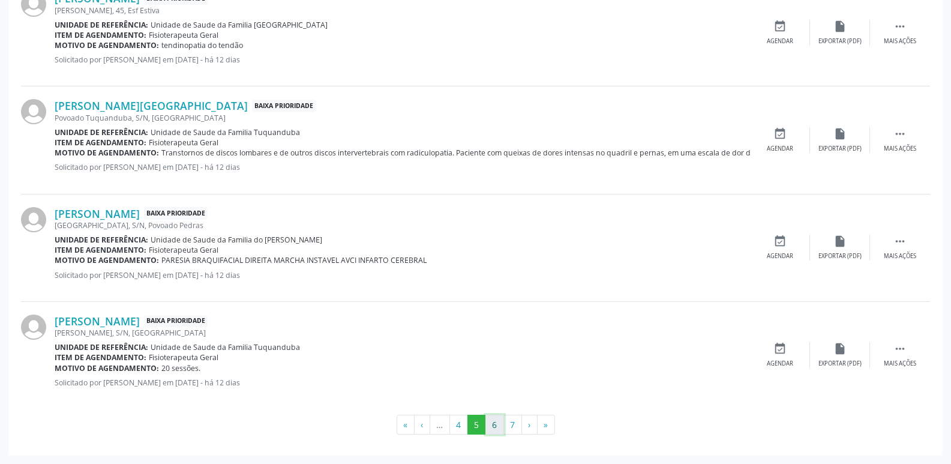
click at [500, 421] on button "6" at bounding box center [494, 425] width 19 height 20
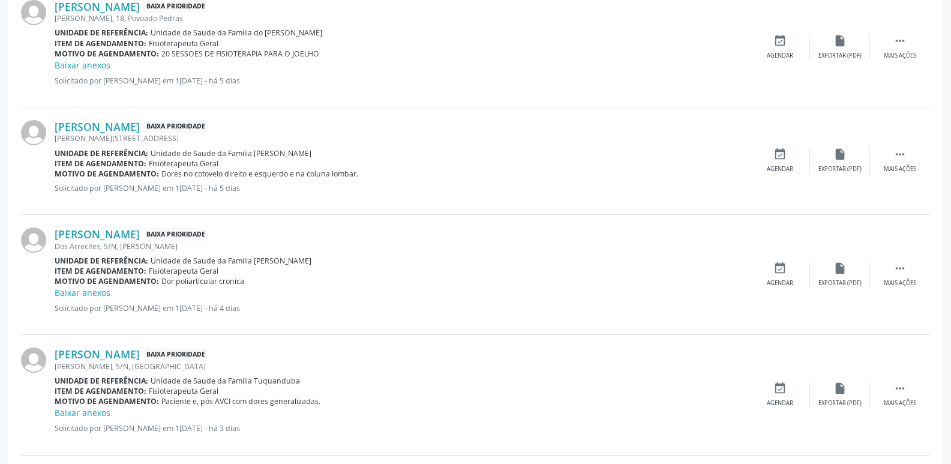
scroll to position [1601, 0]
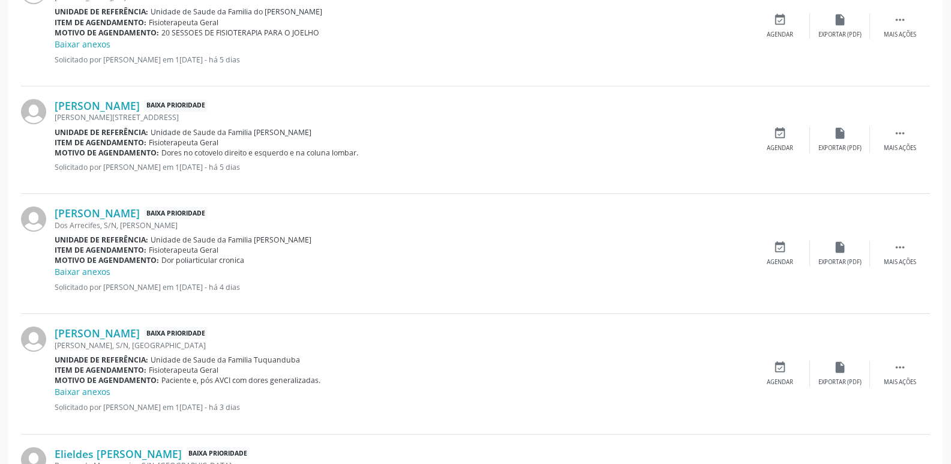
drag, startPoint x: 125, startPoint y: 117, endPoint x: 180, endPoint y: 117, distance: 55.2
click at [180, 117] on div "[PERSON_NAME][STREET_ADDRESS]" at bounding box center [402, 117] width 695 height 10
click at [140, 109] on link "[PERSON_NAME]" at bounding box center [97, 105] width 85 height 13
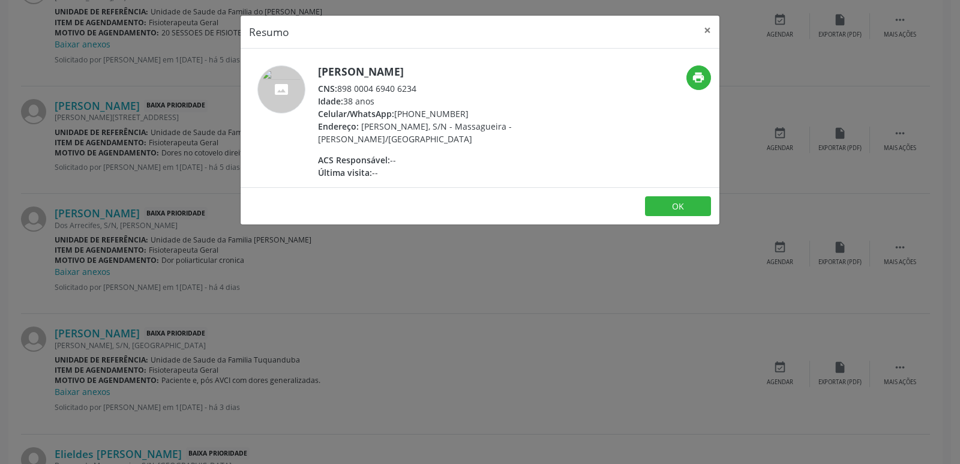
drag, startPoint x: 338, startPoint y: 88, endPoint x: 420, endPoint y: 88, distance: 82.2
click at [420, 88] on div "CNS: 898 0004 6940 6234" at bounding box center [434, 88] width 233 height 13
click at [415, 152] on div "[PERSON_NAME] CNS: 898 0004 6940 6234 Idade: 38 anos Celular/WhatsApp: [PHONE_N…" at bounding box center [434, 121] width 233 height 113
drag, startPoint x: 413, startPoint y: 113, endPoint x: 469, endPoint y: 110, distance: 56.5
click at [469, 110] on div "Celular/WhatsApp: [PHONE_NUMBER]" at bounding box center [434, 113] width 233 height 13
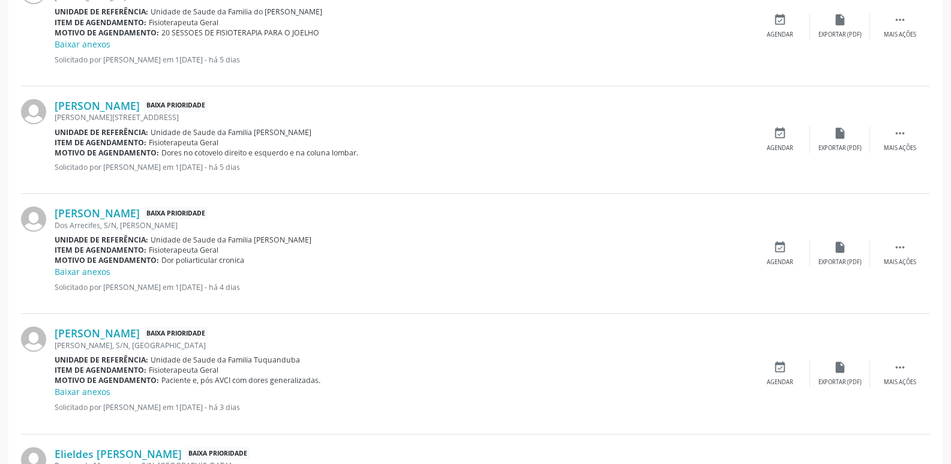
click at [127, 119] on div "[PERSON_NAME][STREET_ADDRESS]" at bounding box center [402, 117] width 695 height 10
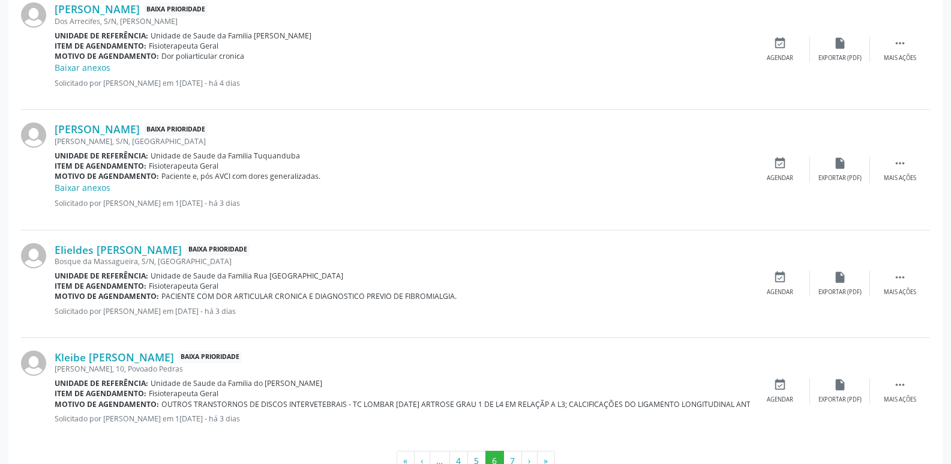
scroll to position [1841, 0]
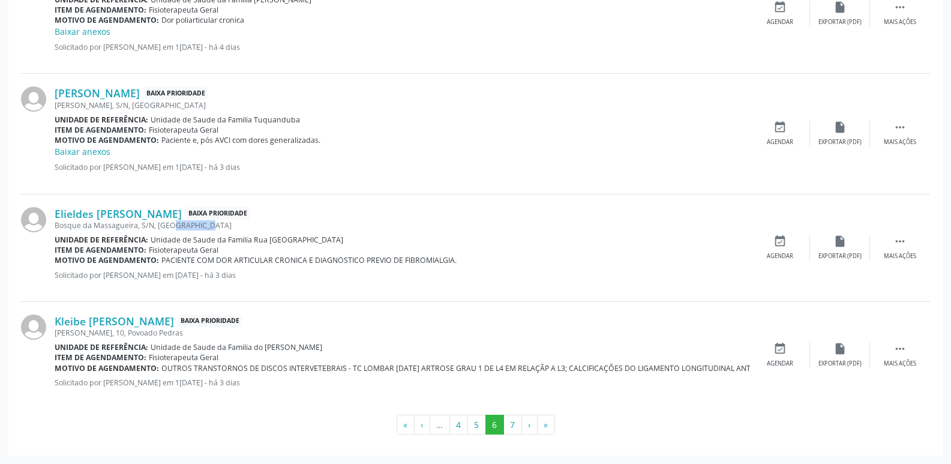
drag, startPoint x: 159, startPoint y: 224, endPoint x: 193, endPoint y: 223, distance: 34.2
click at [193, 223] on div "Bosque da Massagueira, S/N, [GEOGRAPHIC_DATA]" at bounding box center [402, 225] width 695 height 10
drag, startPoint x: 155, startPoint y: 227, endPoint x: 202, endPoint y: 225, distance: 46.3
click at [202, 225] on div "Bosque da Massagueira, S/N, [GEOGRAPHIC_DATA]" at bounding box center [402, 225] width 695 height 10
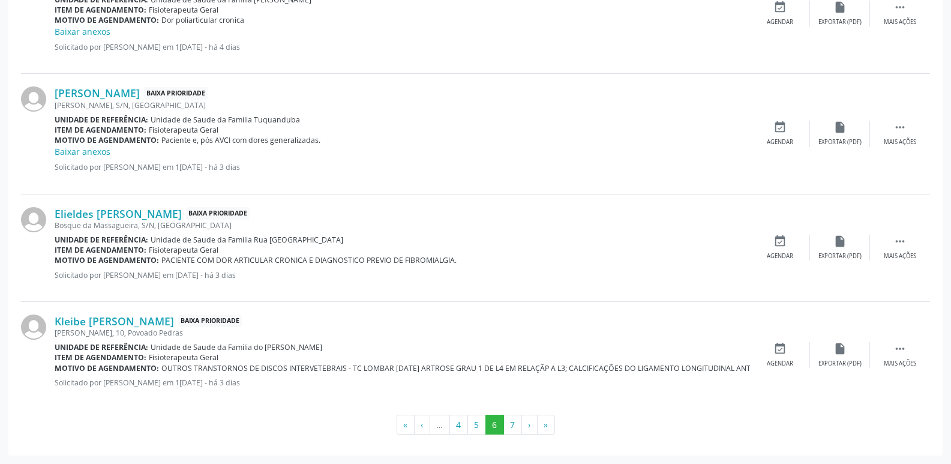
click at [236, 232] on div "Elieldes [PERSON_NAME] Baixa Prioridade [GEOGRAPHIC_DATA], S/N, [GEOGRAPHIC_DAT…" at bounding box center [402, 248] width 695 height 82
click at [166, 214] on link "Elieldes [PERSON_NAME]" at bounding box center [118, 213] width 127 height 13
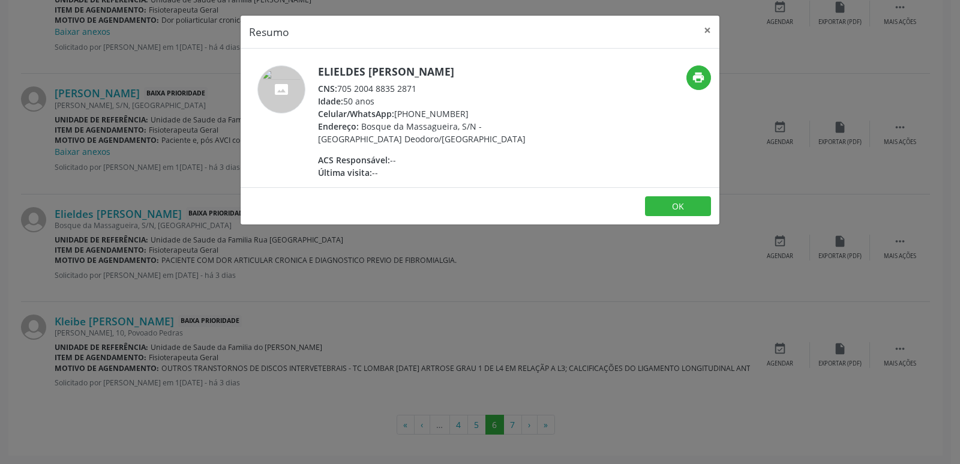
drag, startPoint x: 337, startPoint y: 86, endPoint x: 418, endPoint y: 87, distance: 81.6
click at [418, 87] on div "CNS: 705 2004 8835 2871" at bounding box center [434, 88] width 233 height 13
click at [394, 140] on span "Bosque da Massagueira, S/N - [GEOGRAPHIC_DATA] Deodoro/[GEOGRAPHIC_DATA]" at bounding box center [422, 133] width 208 height 24
drag, startPoint x: 415, startPoint y: 115, endPoint x: 461, endPoint y: 112, distance: 45.7
click at [461, 112] on div "Celular/WhatsApp: [PHONE_NUMBER]" at bounding box center [434, 113] width 233 height 13
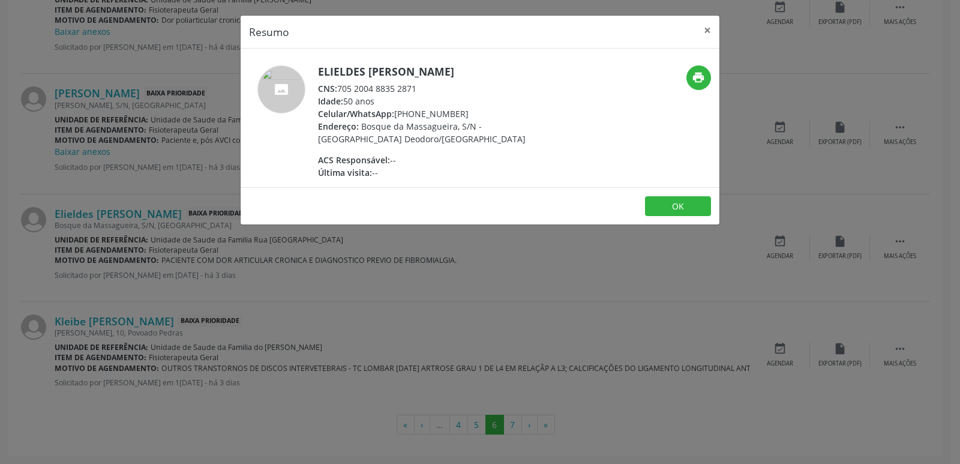
click at [466, 102] on div "Idade: 50 anos" at bounding box center [434, 101] width 233 height 13
drag, startPoint x: 412, startPoint y: 110, endPoint x: 458, endPoint y: 111, distance: 45.6
click at [458, 111] on div "Celular/WhatsApp: [PHONE_NUMBER]" at bounding box center [434, 113] width 233 height 13
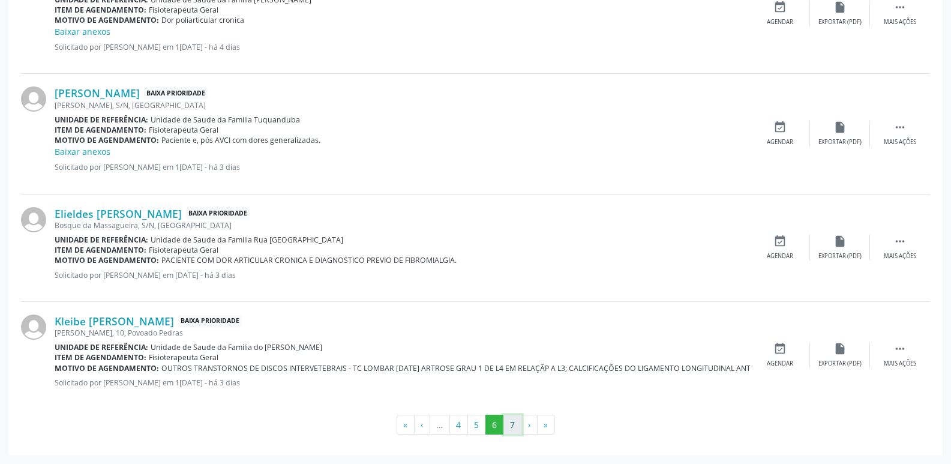
click at [512, 425] on button "7" at bounding box center [512, 425] width 19 height 20
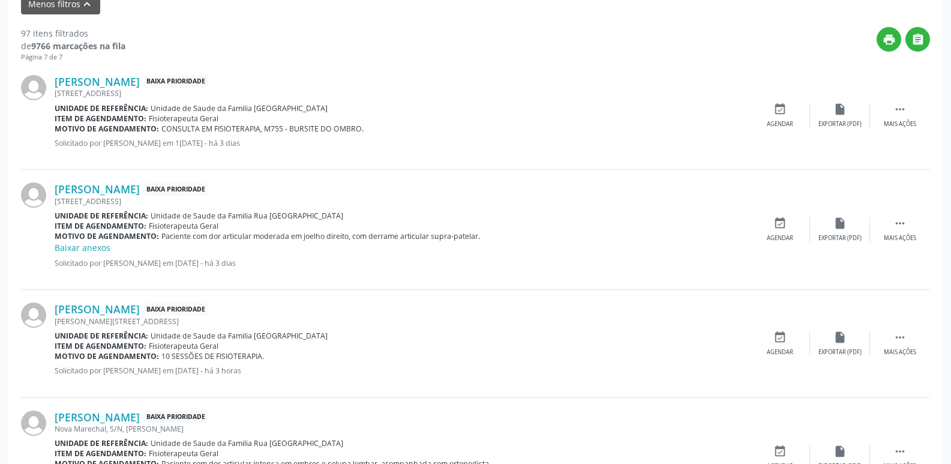
scroll to position [480, 0]
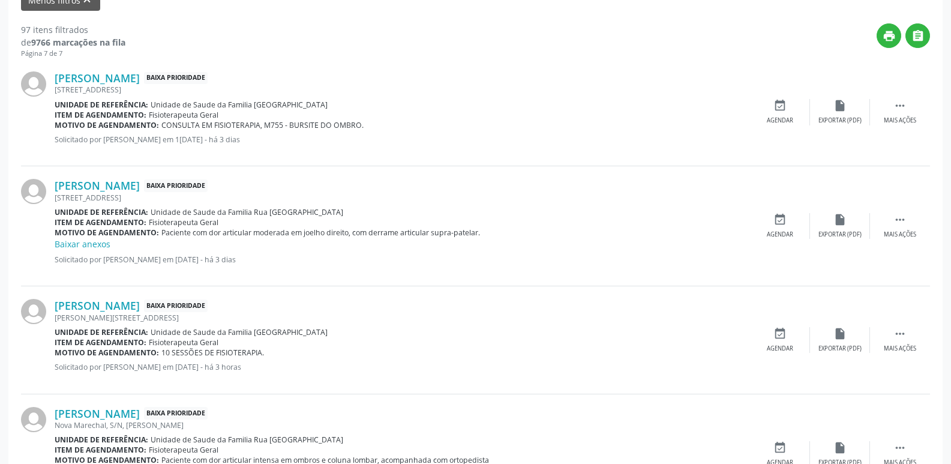
drag, startPoint x: 159, startPoint y: 198, endPoint x: 193, endPoint y: 199, distance: 34.2
click at [193, 199] on div "[STREET_ADDRESS]" at bounding box center [402, 198] width 695 height 10
click at [202, 199] on div "[STREET_ADDRESS]" at bounding box center [402, 198] width 695 height 10
drag, startPoint x: 155, startPoint y: 195, endPoint x: 223, endPoint y: 218, distance: 71.2
click at [206, 197] on div "[STREET_ADDRESS]" at bounding box center [402, 198] width 695 height 10
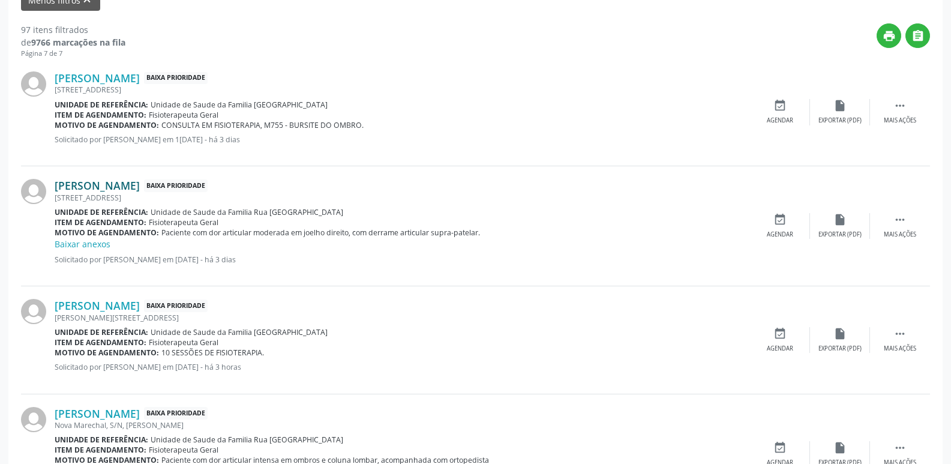
click at [140, 184] on link "[PERSON_NAME]" at bounding box center [97, 185] width 85 height 13
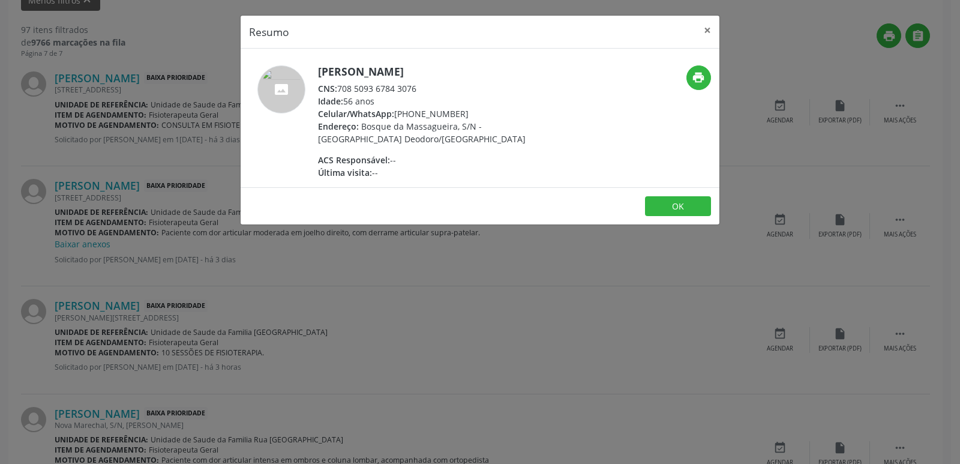
drag, startPoint x: 341, startPoint y: 88, endPoint x: 422, endPoint y: 87, distance: 81.0
click at [422, 87] on div "CNS: 708 5093 6784 3076" at bounding box center [434, 88] width 233 height 13
click at [368, 129] on span "Bosque da Massagueira, S/N - [GEOGRAPHIC_DATA] Deodoro/[GEOGRAPHIC_DATA]" at bounding box center [422, 133] width 208 height 24
drag, startPoint x: 412, startPoint y: 113, endPoint x: 464, endPoint y: 113, distance: 51.6
click at [464, 113] on div "Celular/WhatsApp: [PHONE_NUMBER]" at bounding box center [434, 113] width 233 height 13
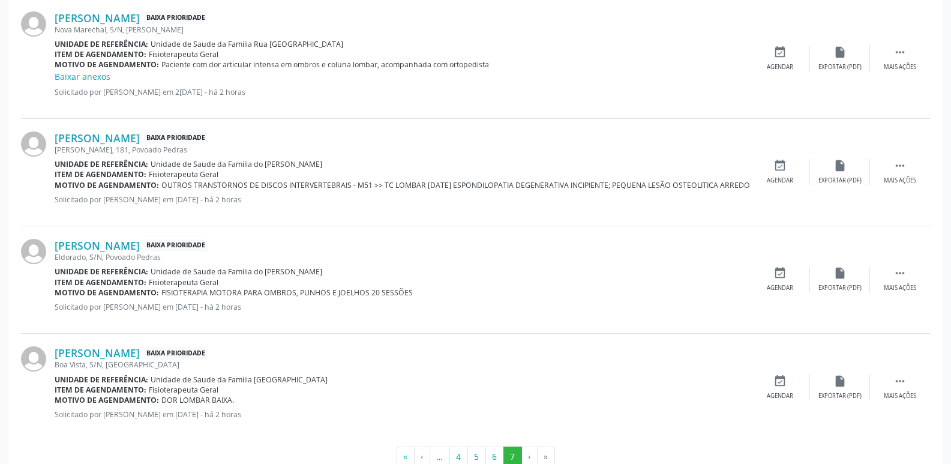
scroll to position [908, 0]
